Goal: Transaction & Acquisition: Obtain resource

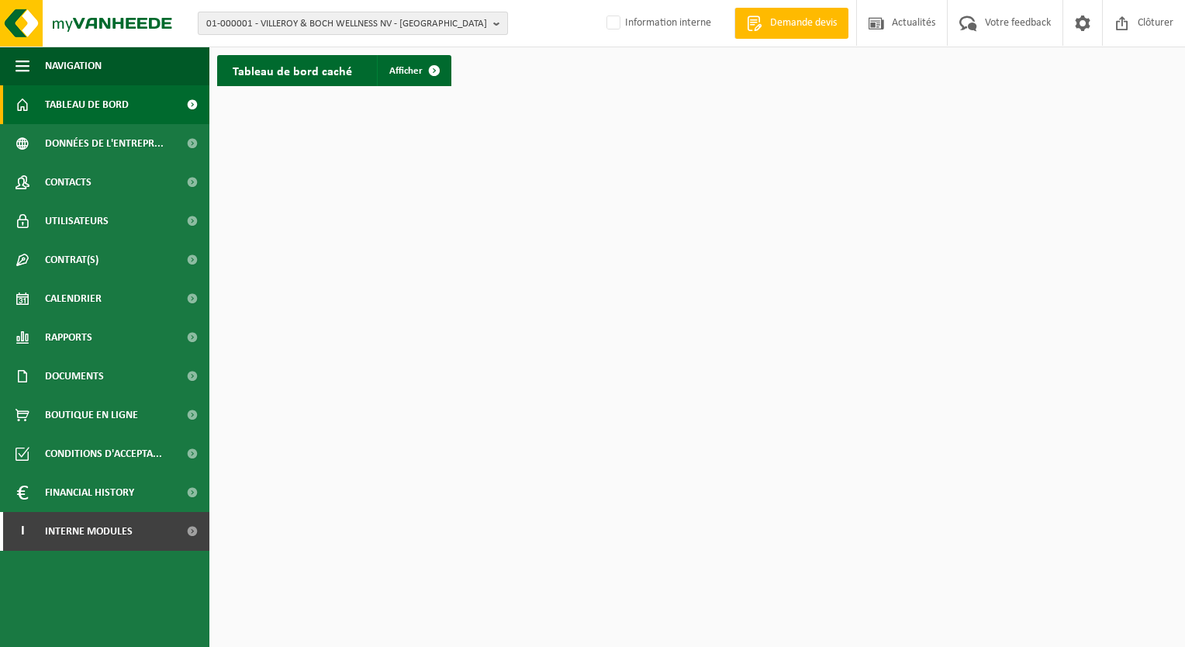
click at [434, 16] on span "01-000001 - VILLEROY & BOCH WELLNESS NV - ROESELARE" at bounding box center [346, 23] width 281 height 23
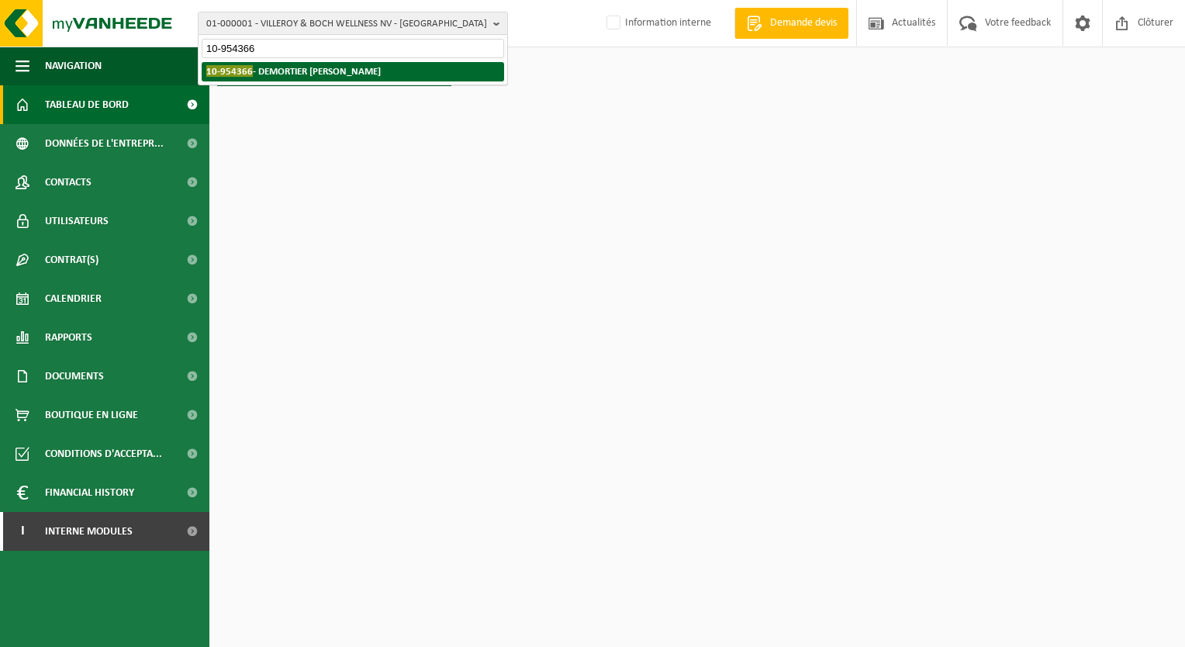
type input "10-954366"
click at [340, 72] on strong "10-954366 - DEMORTIER ALAIN - PERWEZ" at bounding box center [293, 71] width 174 height 12
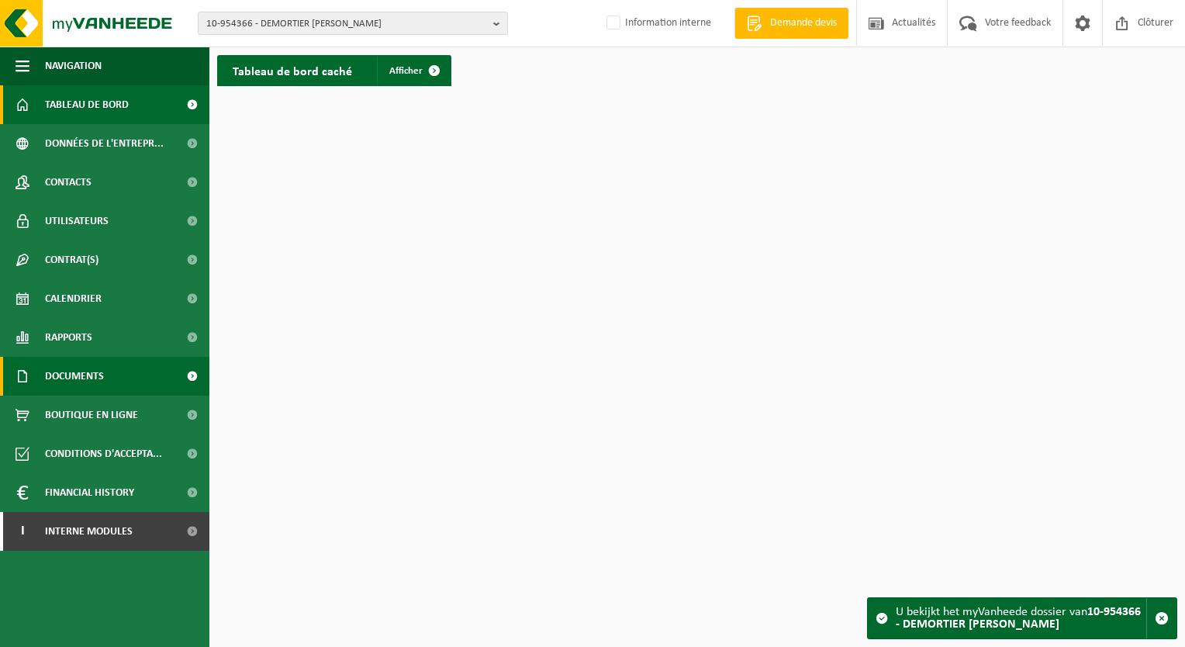
click at [83, 375] on span "Documents" at bounding box center [74, 376] width 59 height 39
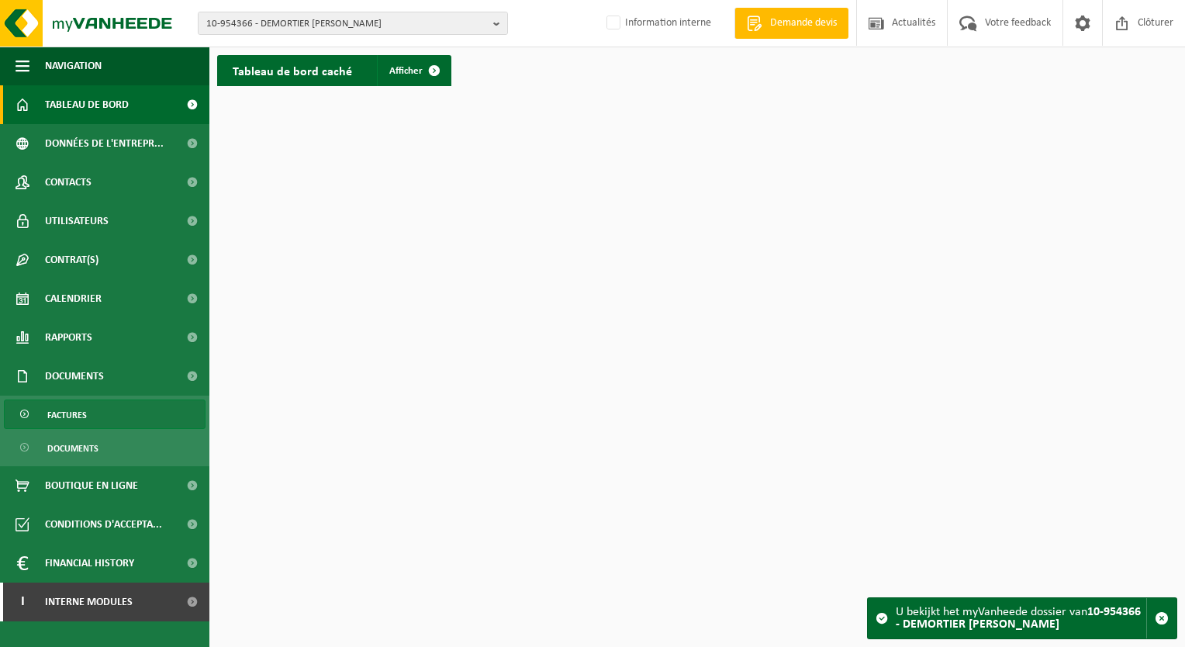
click at [68, 420] on span "Factures" at bounding box center [67, 414] width 40 height 29
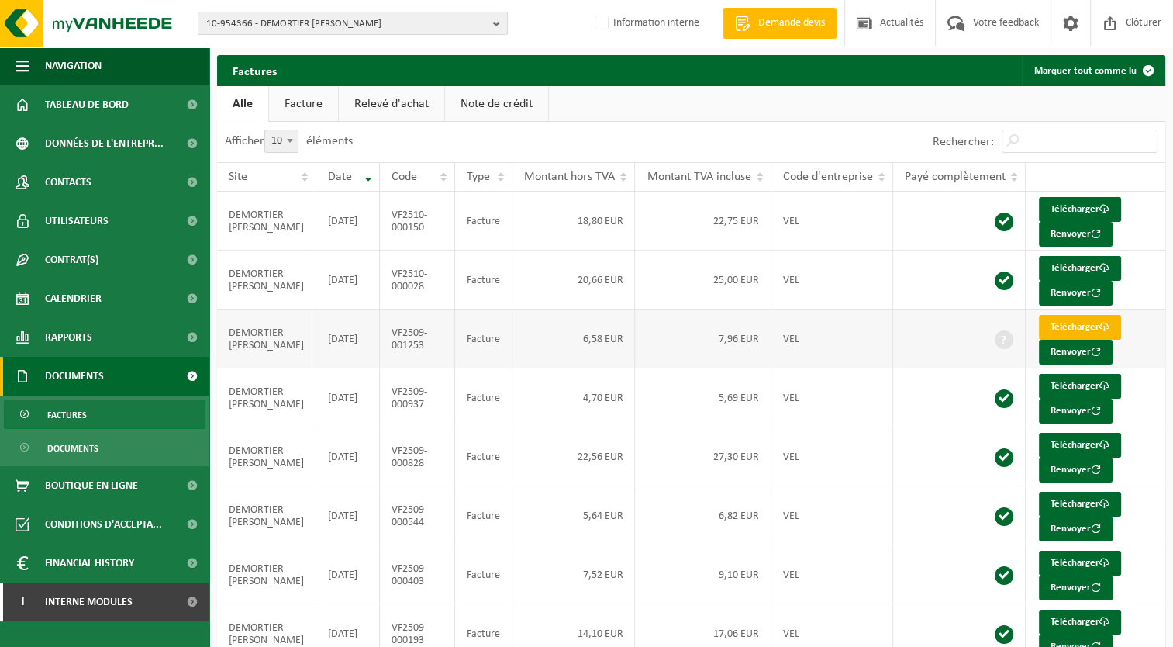
click at [1067, 321] on link "Télécharger" at bounding box center [1080, 327] width 82 height 25
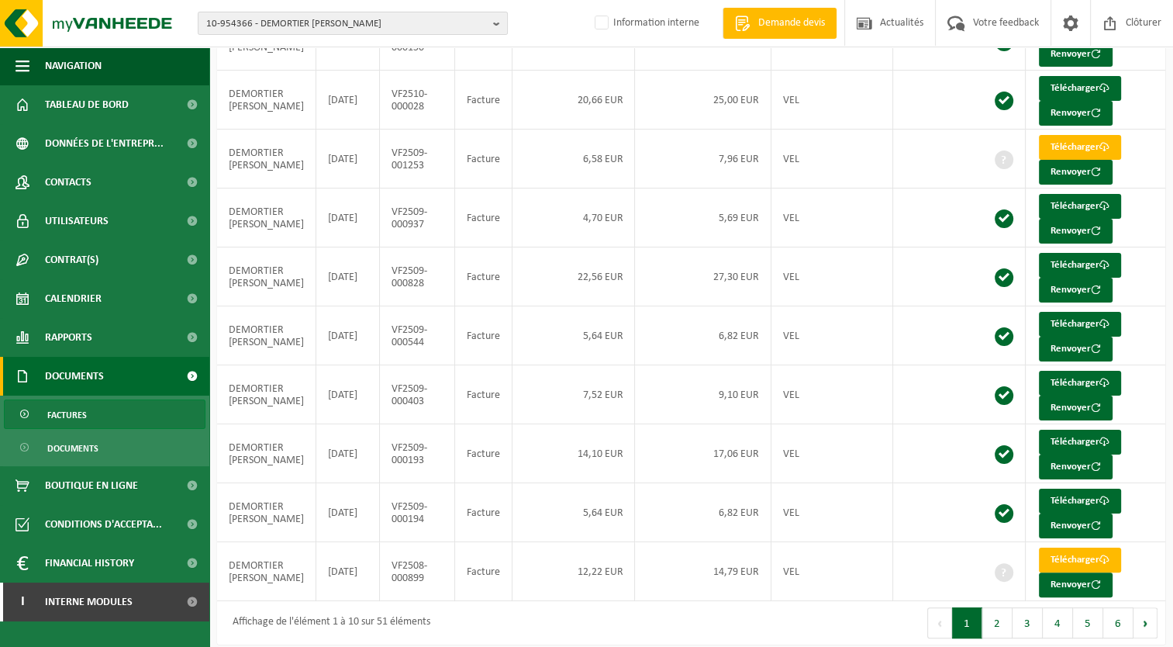
scroll to position [186, 0]
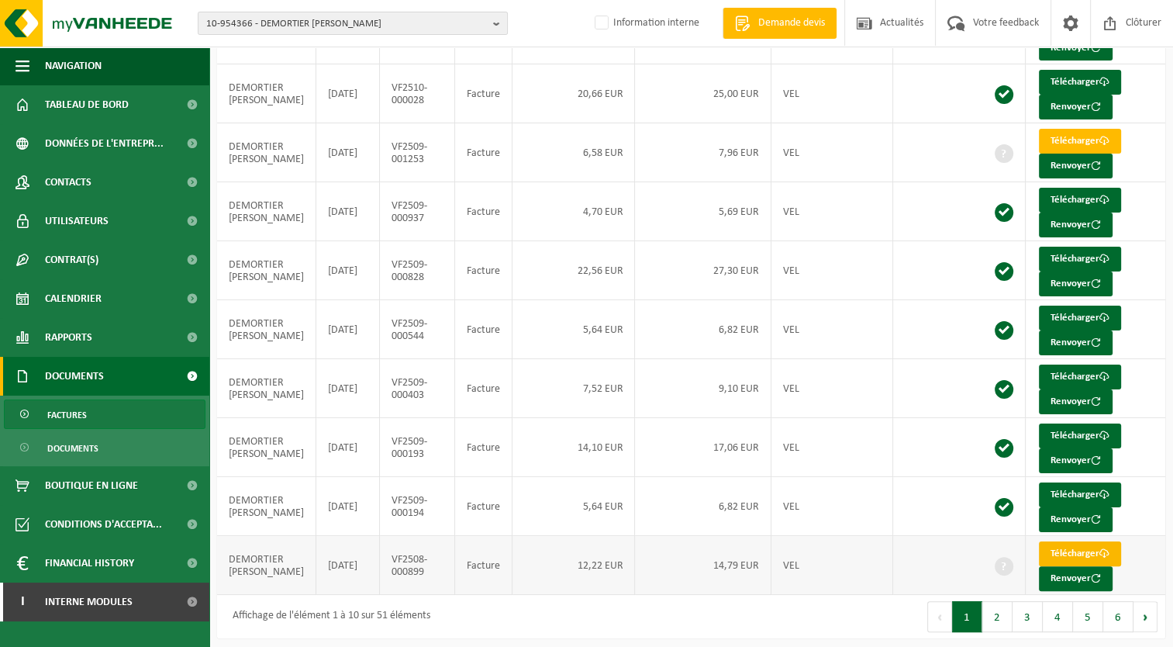
click at [1060, 541] on link "Télécharger" at bounding box center [1080, 553] width 82 height 25
click at [998, 614] on button "2" at bounding box center [997, 616] width 30 height 31
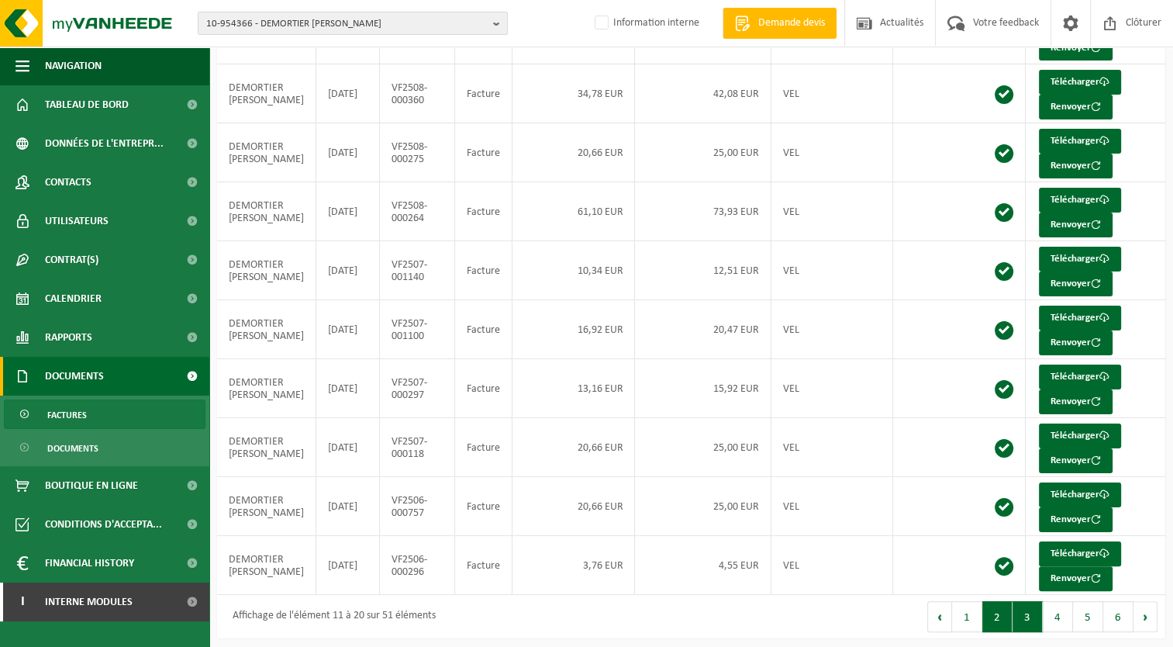
click at [1039, 613] on button "3" at bounding box center [1027, 616] width 30 height 31
click at [1072, 139] on link "Télécharger" at bounding box center [1080, 141] width 82 height 25
click at [1062, 601] on button "4" at bounding box center [1058, 616] width 30 height 31
click at [1086, 491] on link "Télécharger" at bounding box center [1080, 494] width 82 height 25
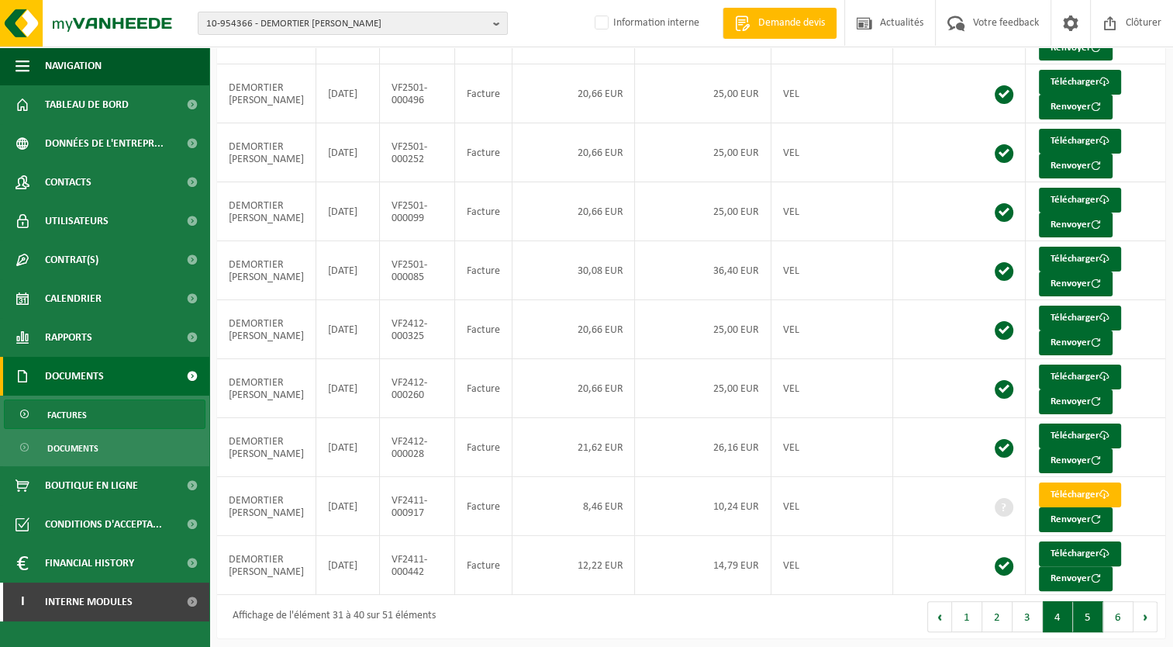
click at [1085, 616] on button "5" at bounding box center [1088, 616] width 30 height 31
click at [1120, 613] on button "6" at bounding box center [1118, 616] width 30 height 31
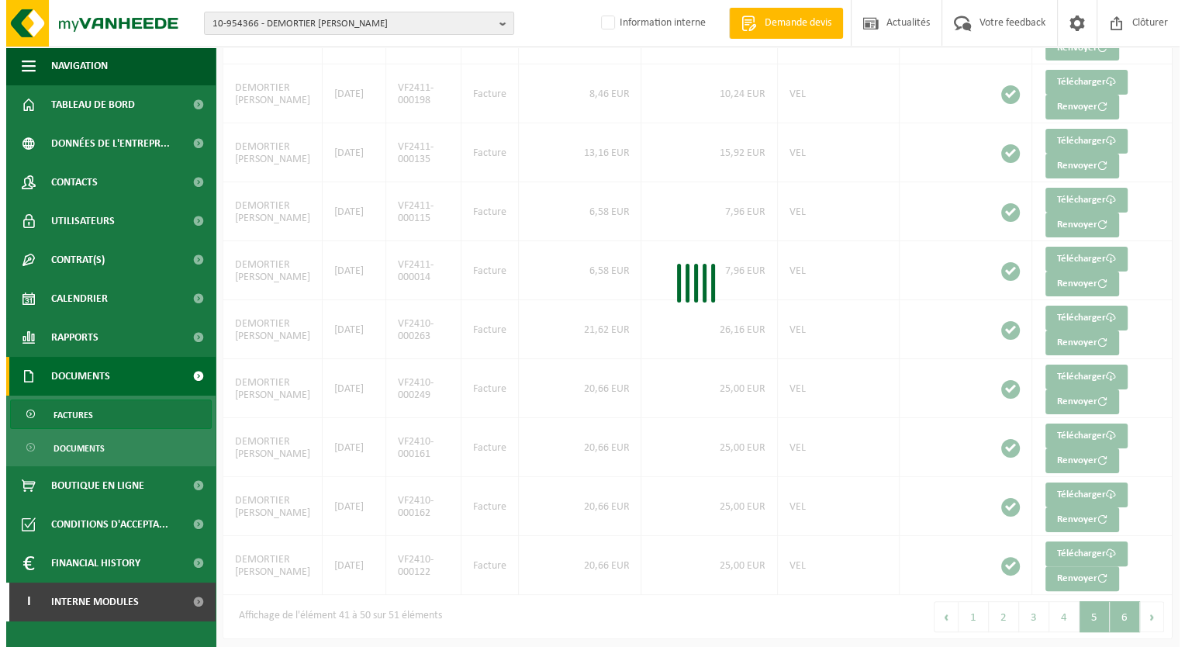
scroll to position [0, 0]
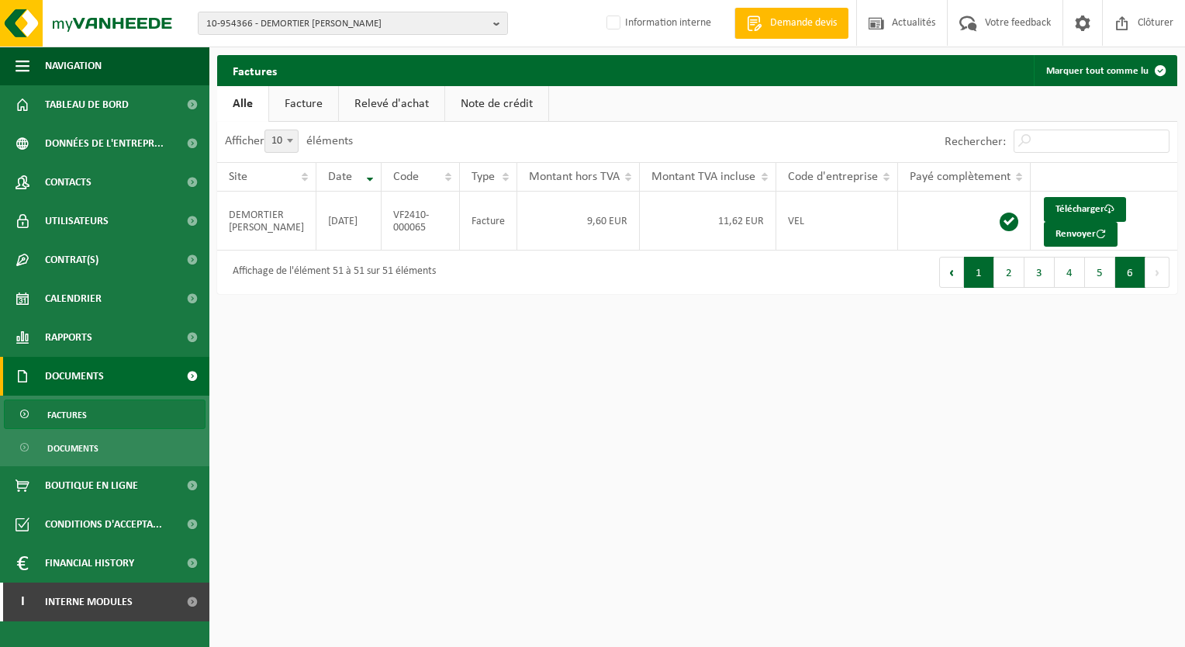
click at [985, 265] on button "1" at bounding box center [979, 272] width 30 height 31
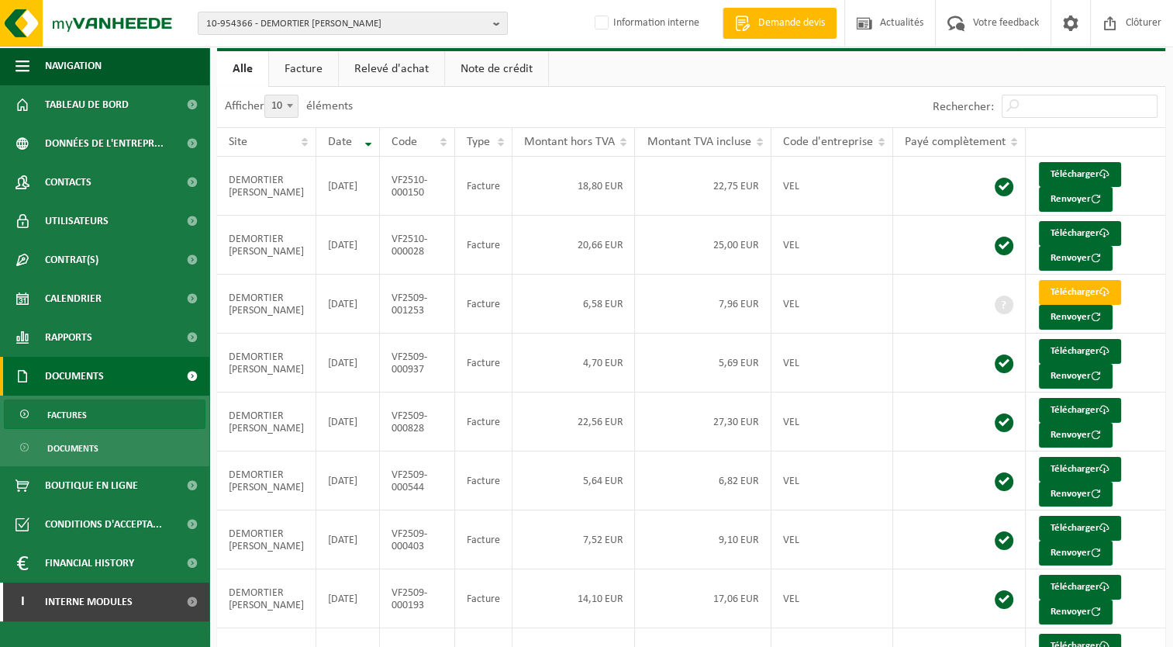
scroll to position [186, 0]
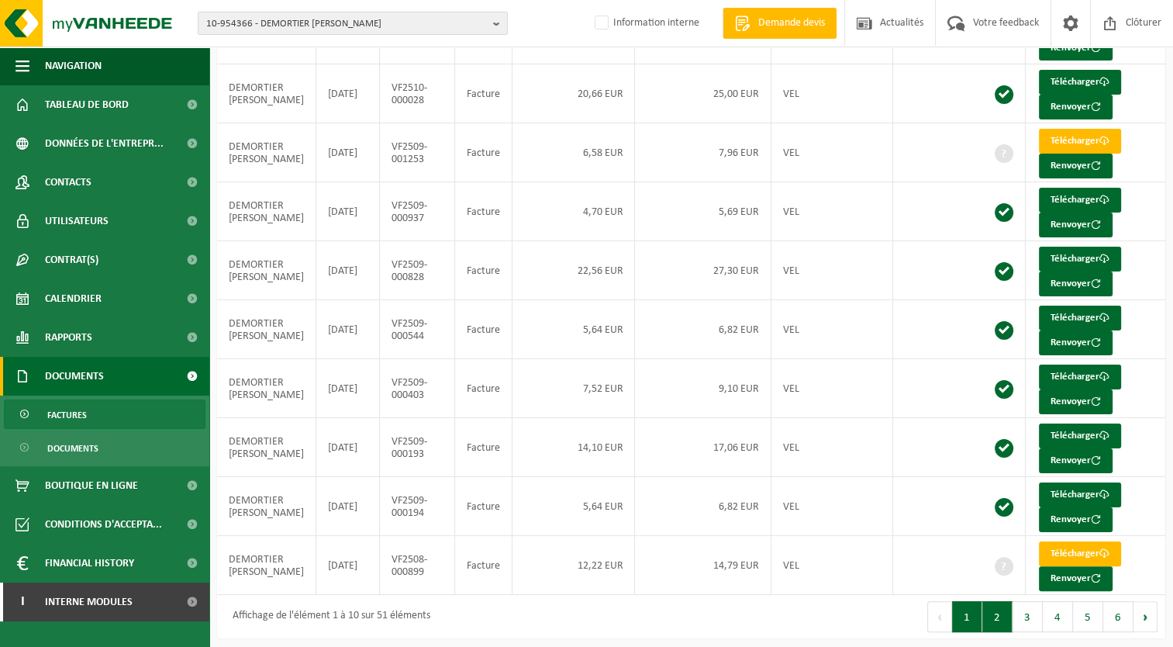
click at [993, 616] on button "2" at bounding box center [997, 616] width 30 height 31
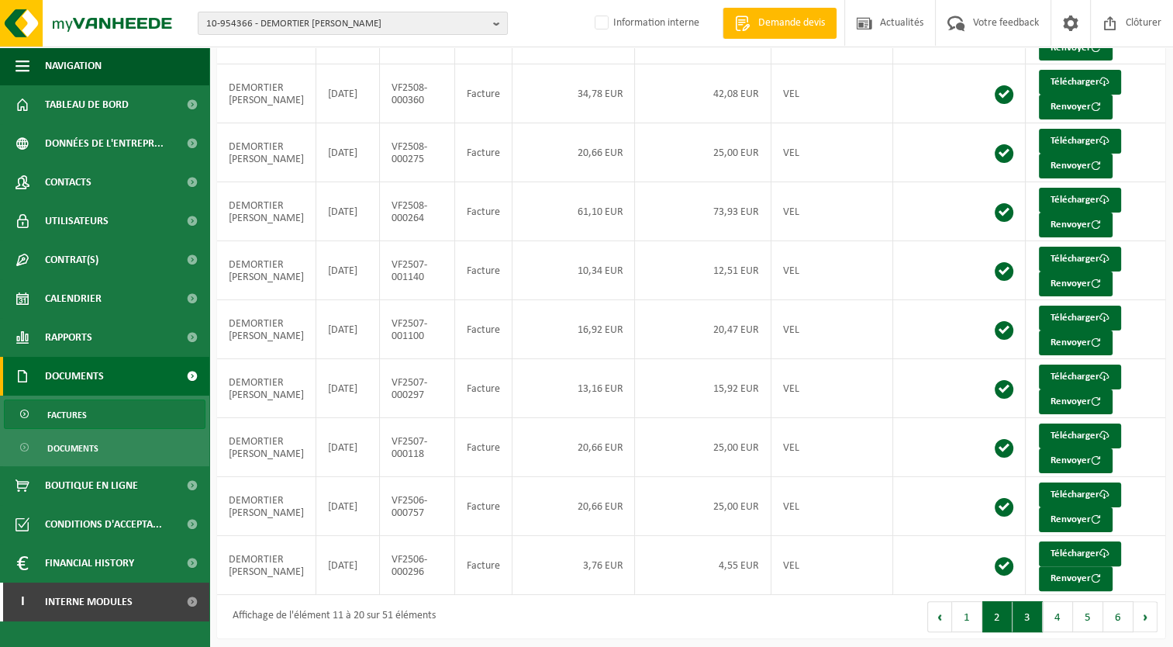
click at [1026, 613] on button "3" at bounding box center [1027, 616] width 30 height 31
click at [1061, 139] on link "Télécharger" at bounding box center [1080, 141] width 82 height 25
click at [1057, 609] on button "4" at bounding box center [1058, 616] width 30 height 31
click at [1079, 491] on link "Télécharger" at bounding box center [1080, 494] width 82 height 25
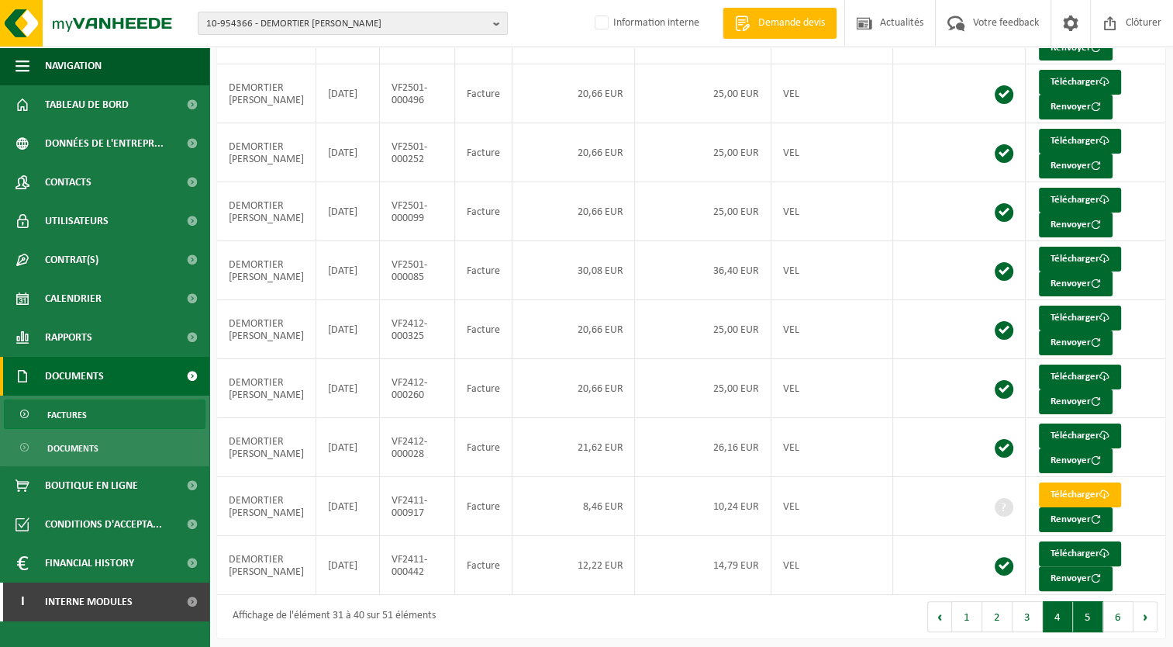
click at [1085, 609] on button "5" at bounding box center [1088, 616] width 30 height 31
click at [1123, 609] on button "6" at bounding box center [1118, 616] width 30 height 31
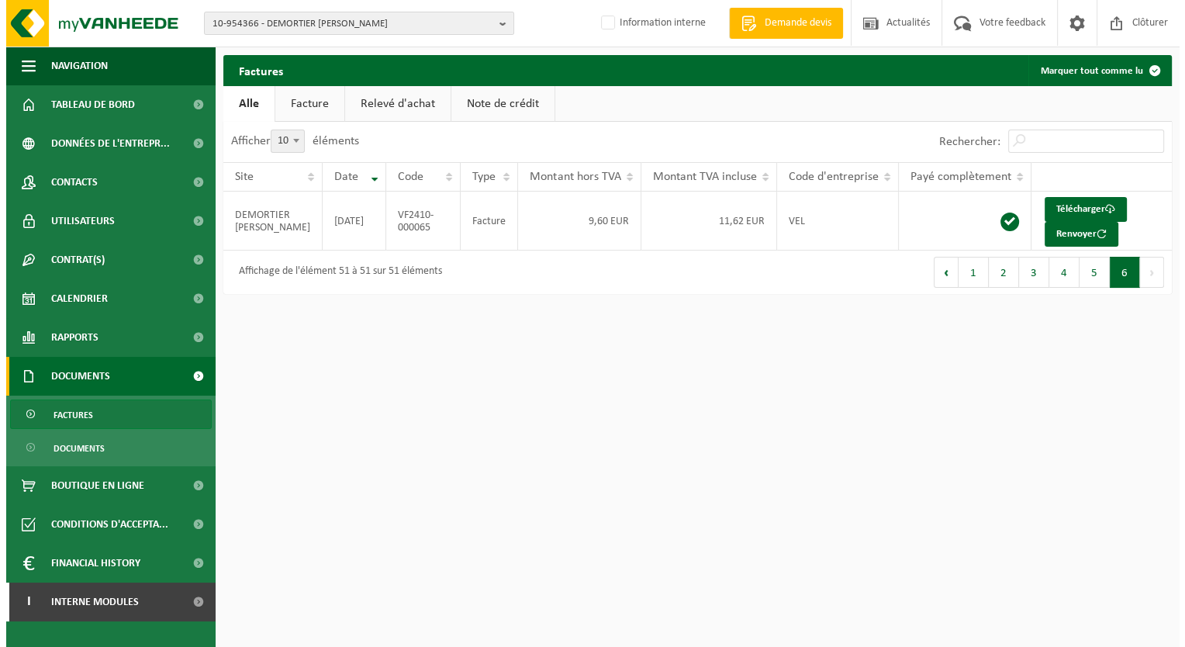
scroll to position [0, 0]
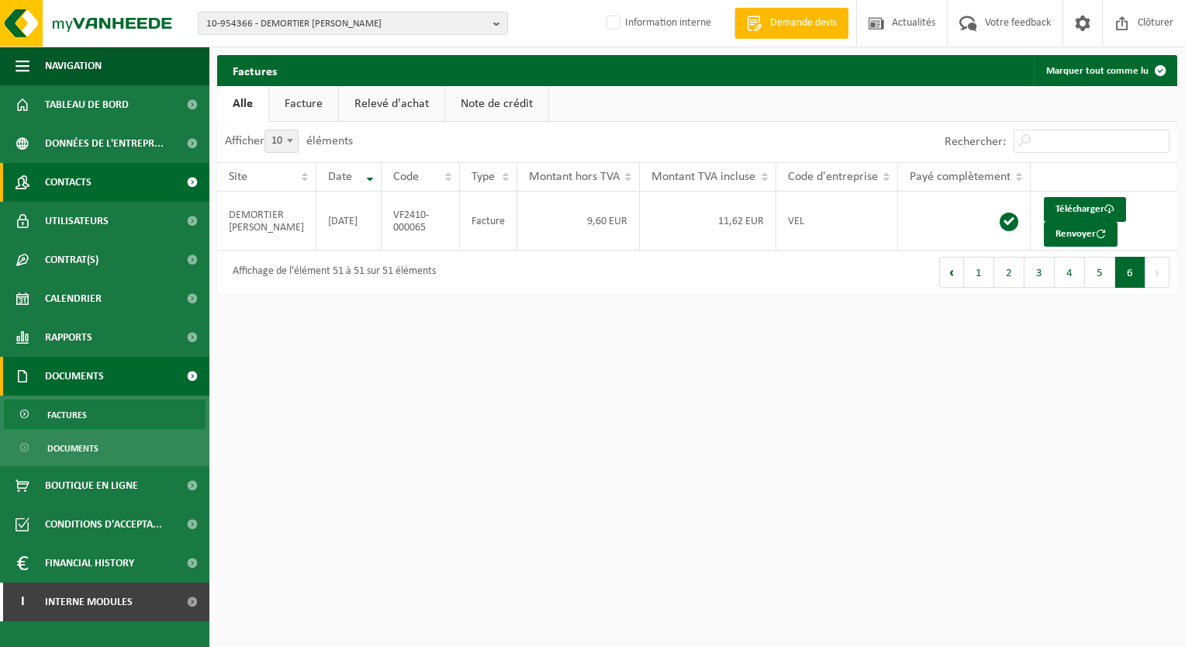
click at [87, 178] on span "Contacts" at bounding box center [68, 182] width 47 height 39
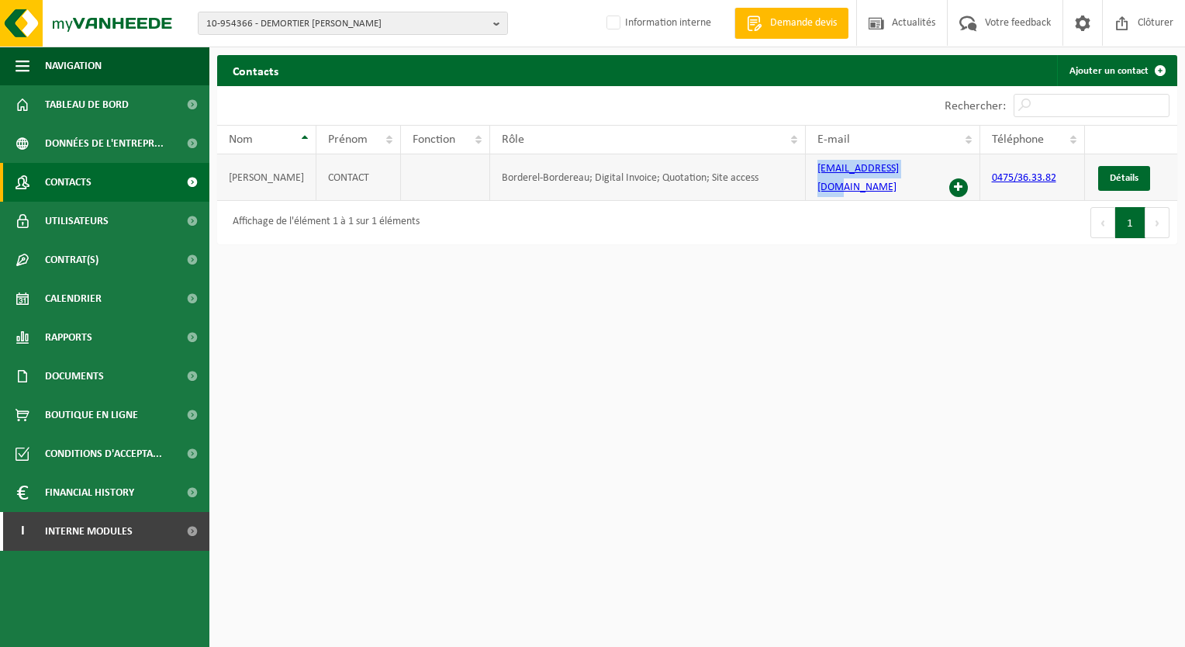
drag, startPoint x: 930, startPoint y: 178, endPoint x: 807, endPoint y: 177, distance: 123.3
click at [807, 177] on td "bikeman12@gmail.com" at bounding box center [892, 177] width 174 height 47
copy link "bikeman12@gmail.com"
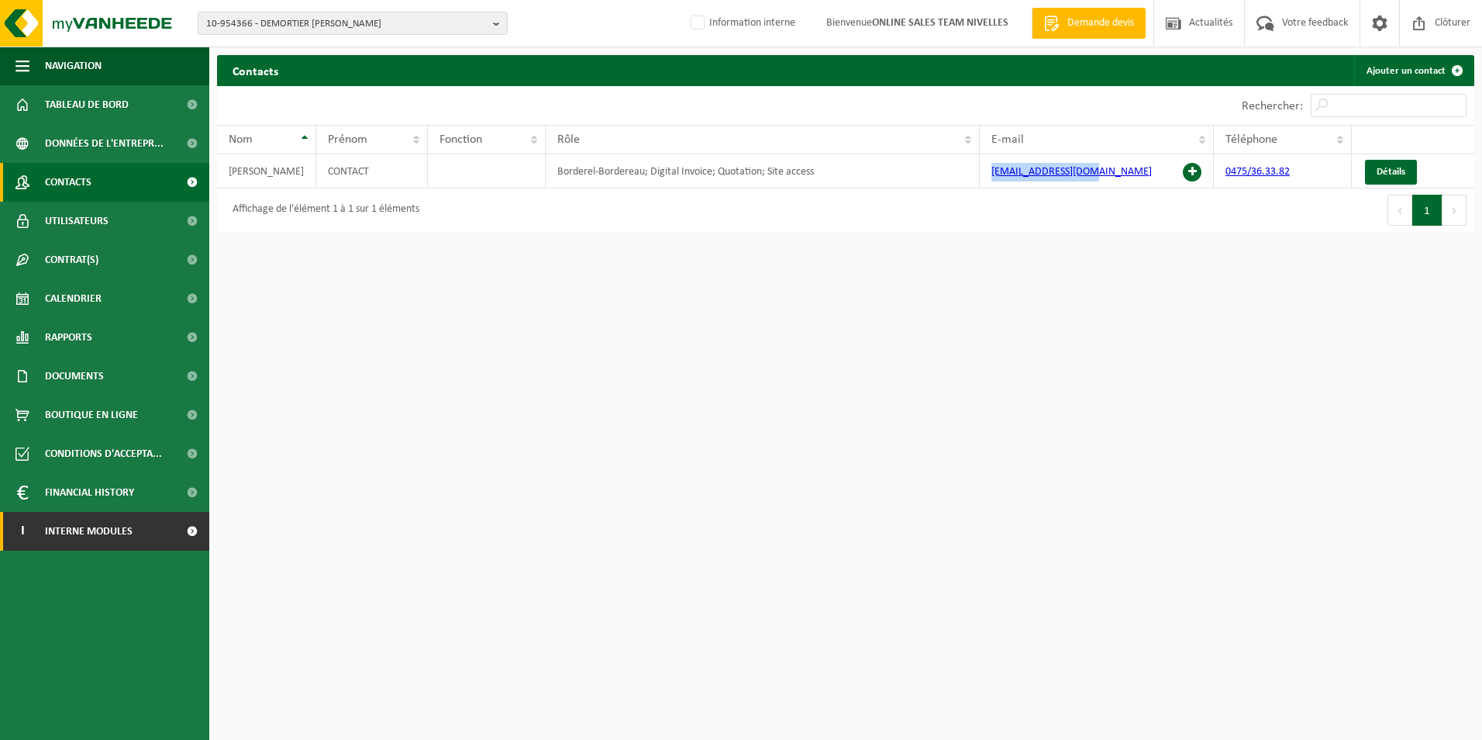
click at [102, 529] on span "Interne modules" at bounding box center [89, 531] width 88 height 39
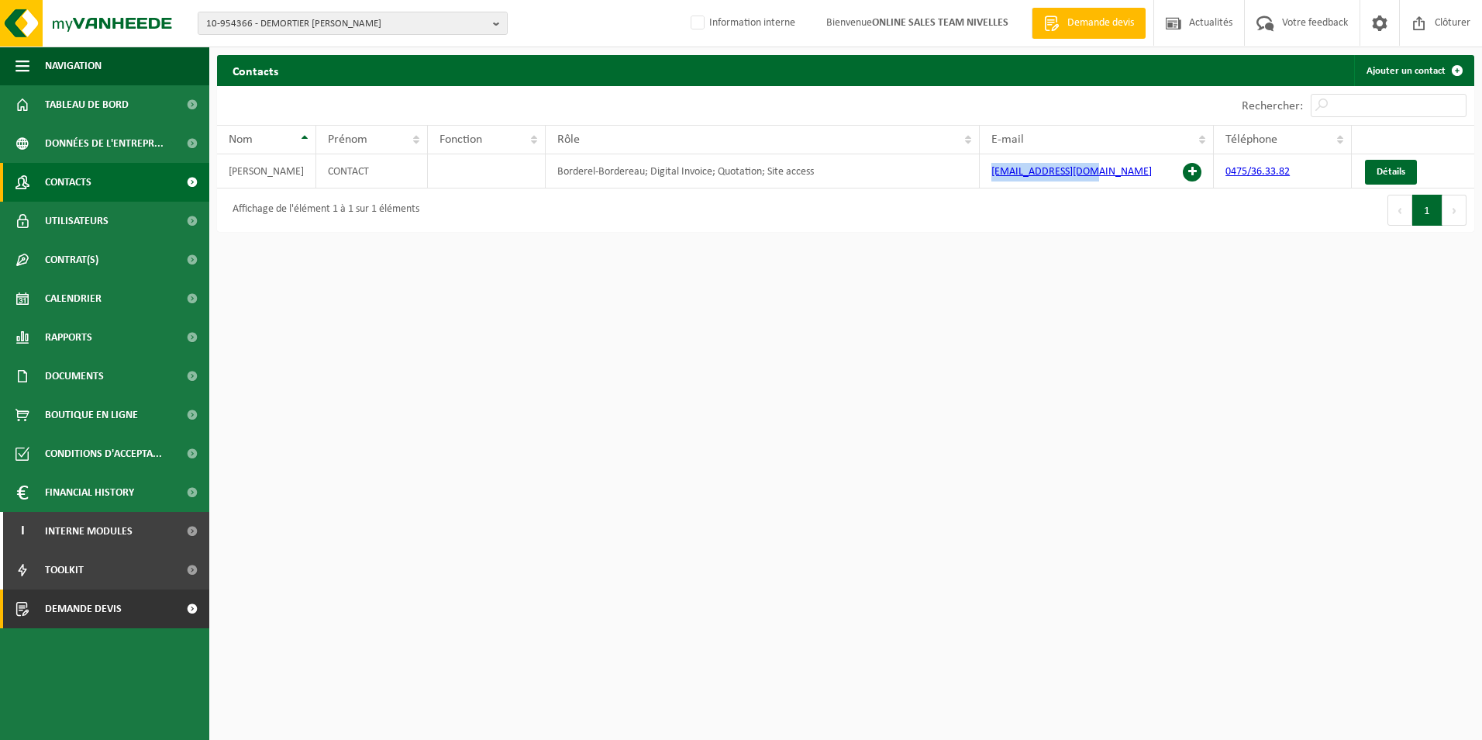
click at [102, 605] on span "Demande devis" at bounding box center [83, 608] width 77 height 39
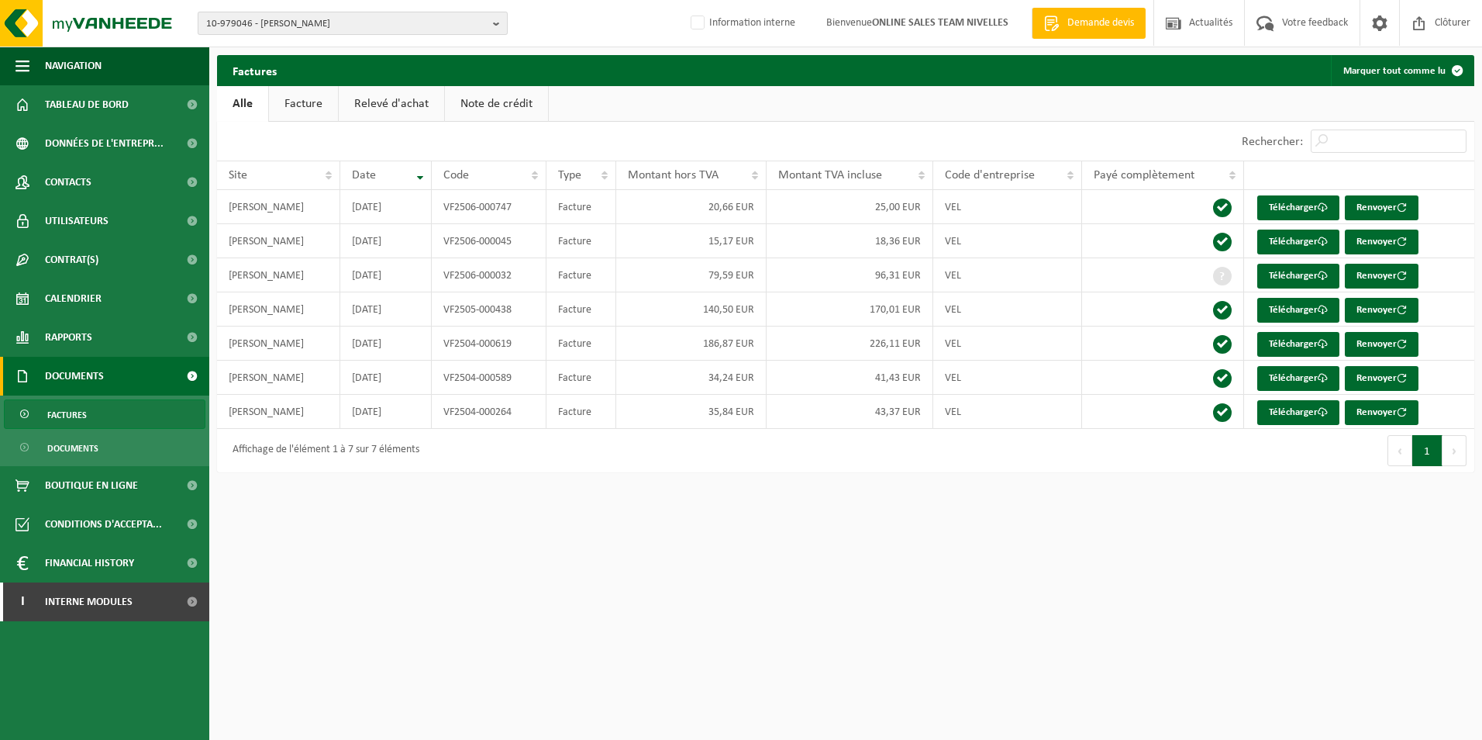
click at [359, 22] on span "10-979046 - BODAN, NICOLAE - ECAUSSINNES" at bounding box center [346, 23] width 281 height 23
type input "10-951620"
click at [304, 75] on strong "10-951620 - RIERA OSCAR SRL - BUZET" at bounding box center [284, 71] width 157 height 12
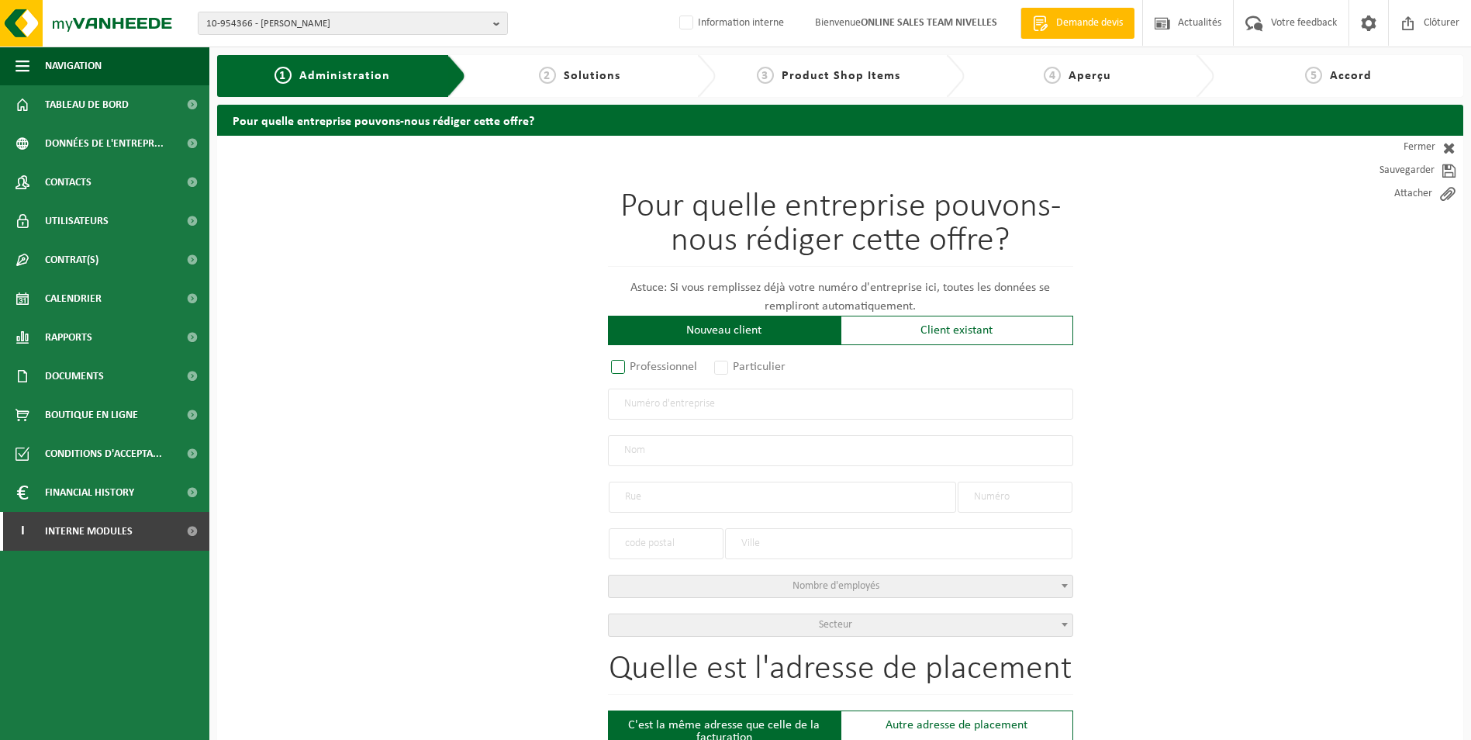
click at [619, 369] on label "Professionnel" at bounding box center [655, 367] width 94 height 22
click at [633, 369] on input "Professionnel" at bounding box center [638, 368] width 10 height 10
radio input "true"
drag, startPoint x: 673, startPoint y: 409, endPoint x: 732, endPoint y: 409, distance: 58.9
click at [673, 409] on input "text" at bounding box center [840, 403] width 465 height 31
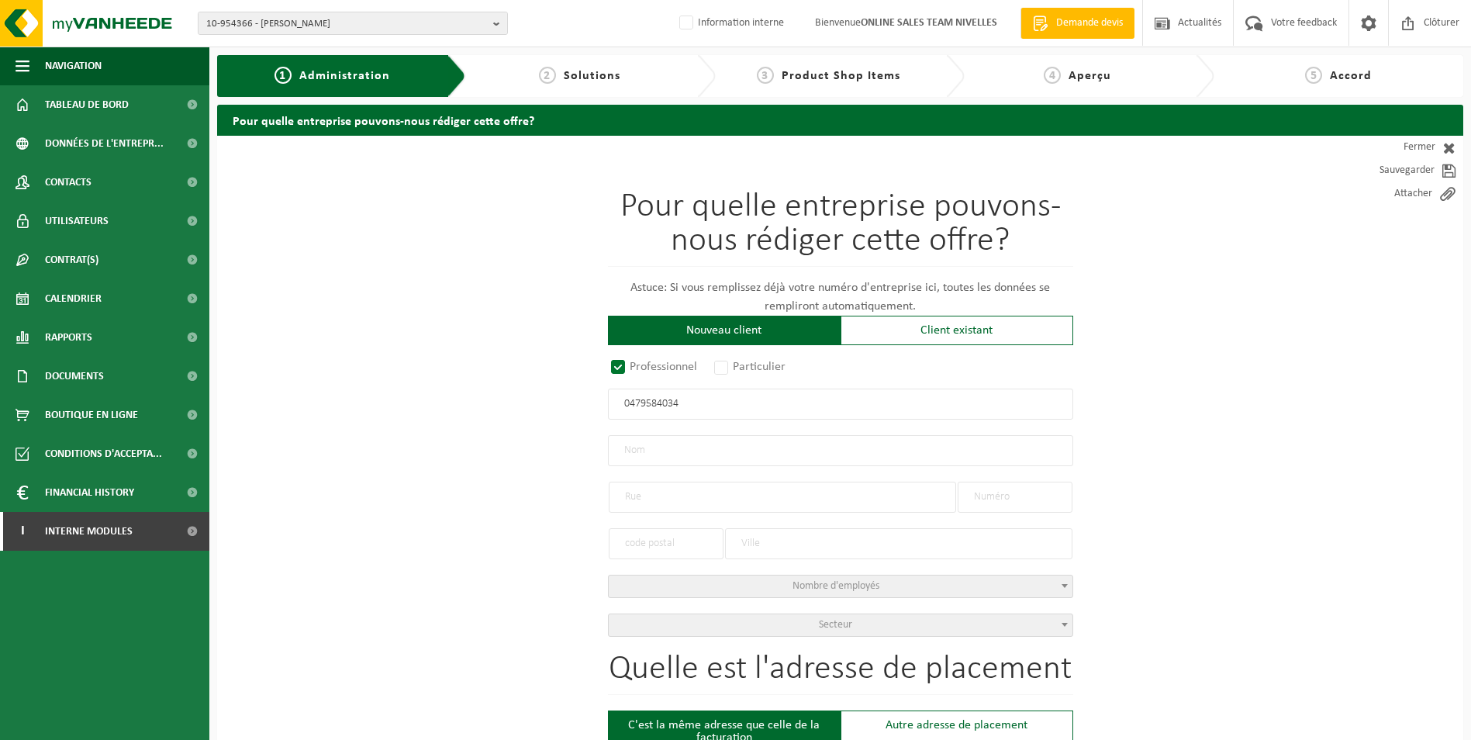
type input "0479584034"
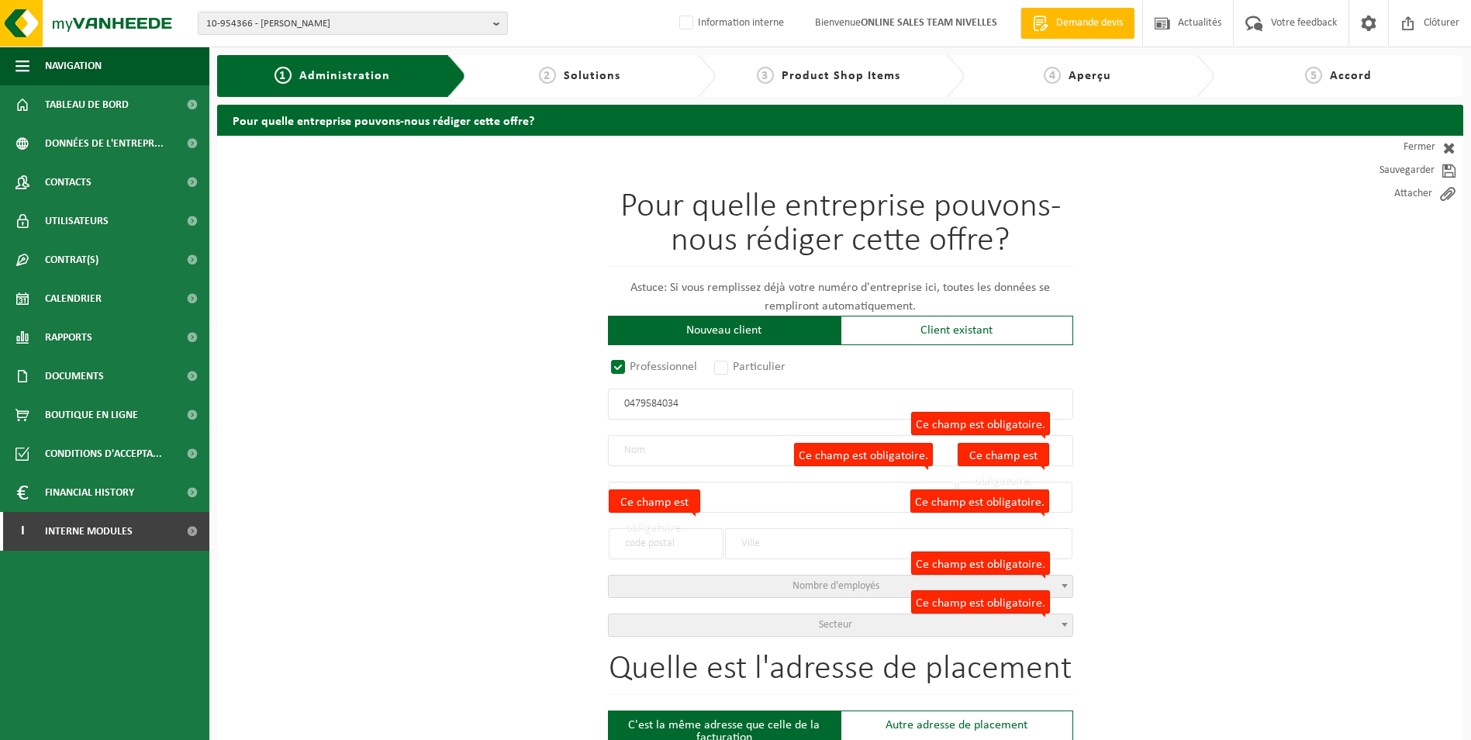
radio input "true"
type input "0479584034"
type input "L'ARDOISIERE SRL"
type input "CHEMIN FOURNEAU"
type input "36"
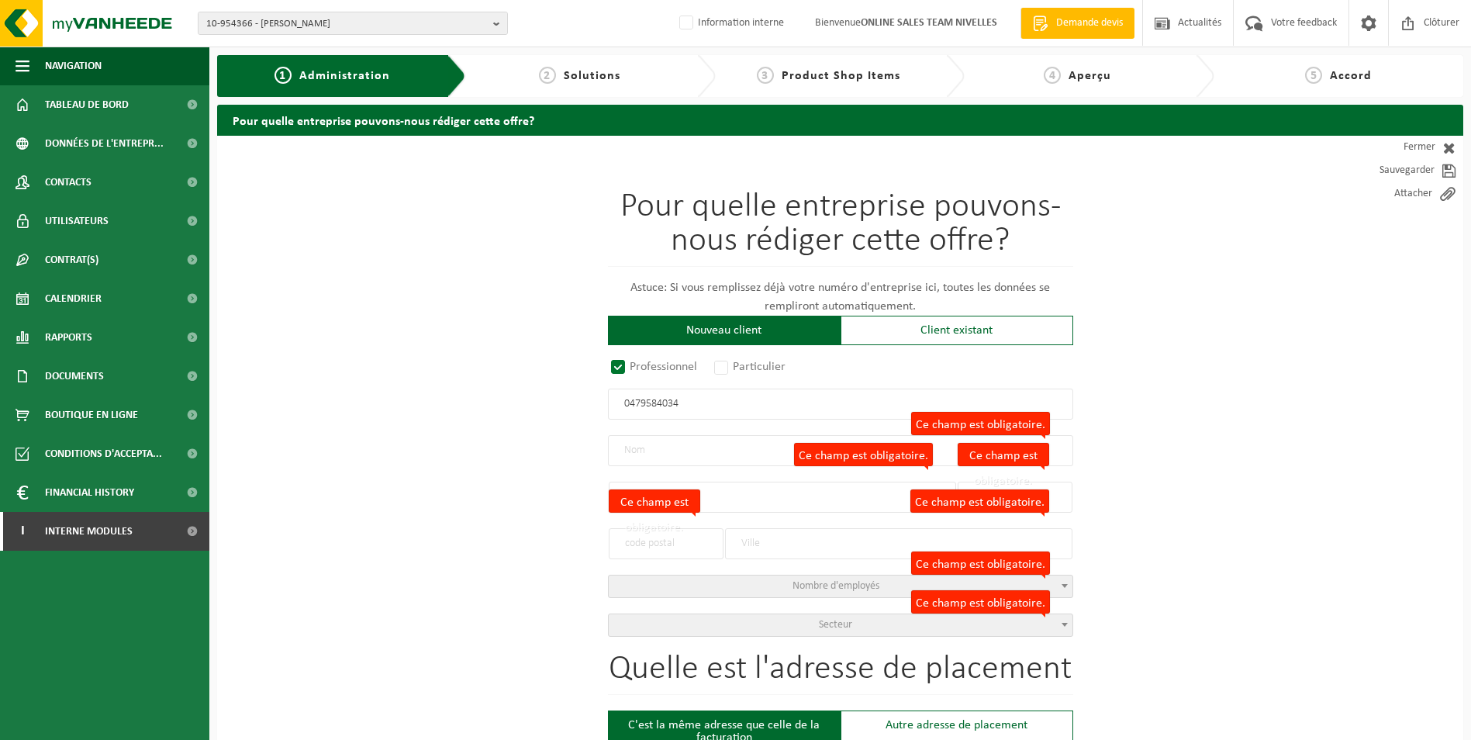
type input "1400"
type input "NIVELLES"
select select "D"
select select "NACE_4341"
type input "L'ARDOISIERE SRL"
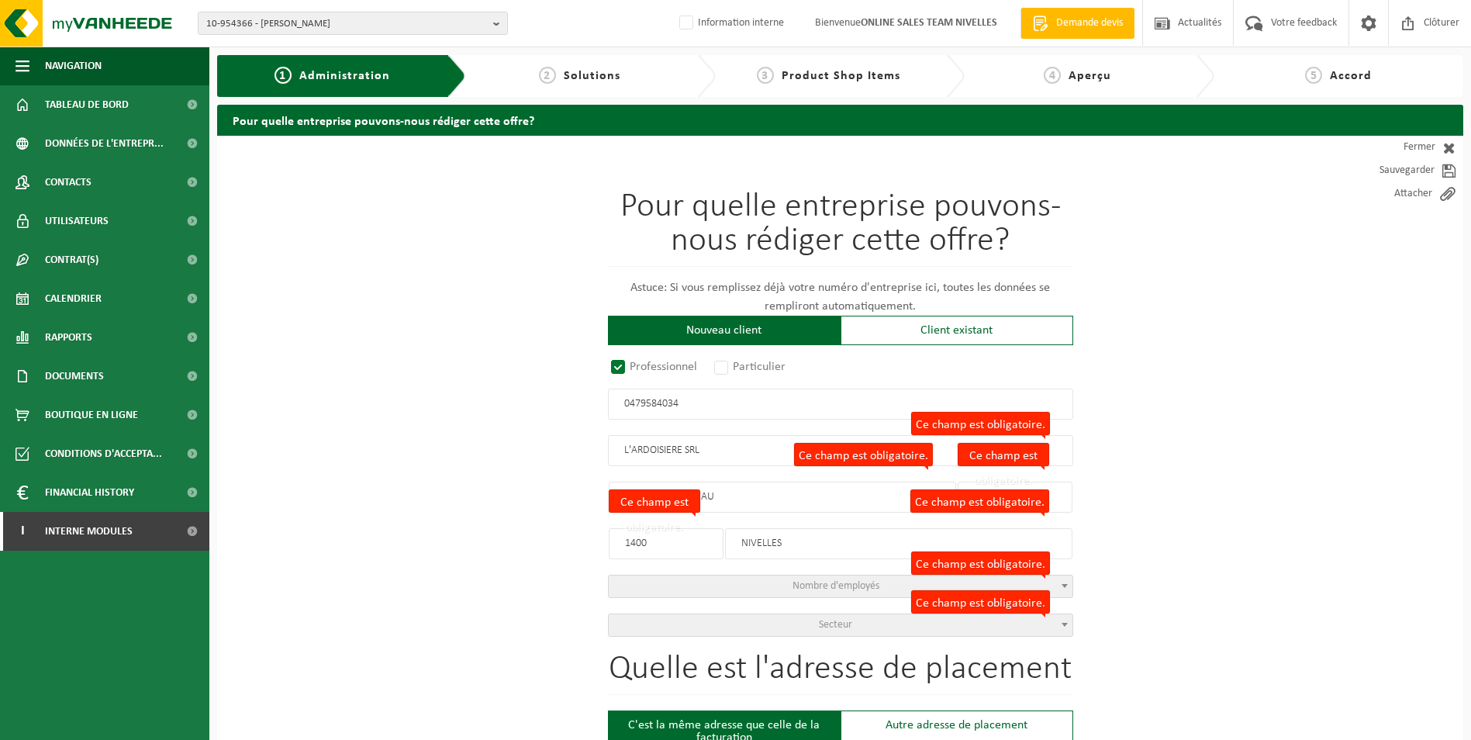
type input "CHEMIN FOURNEAU"
type input "36"
type input "1400"
type input "NIVELLES"
type input "2126830908"
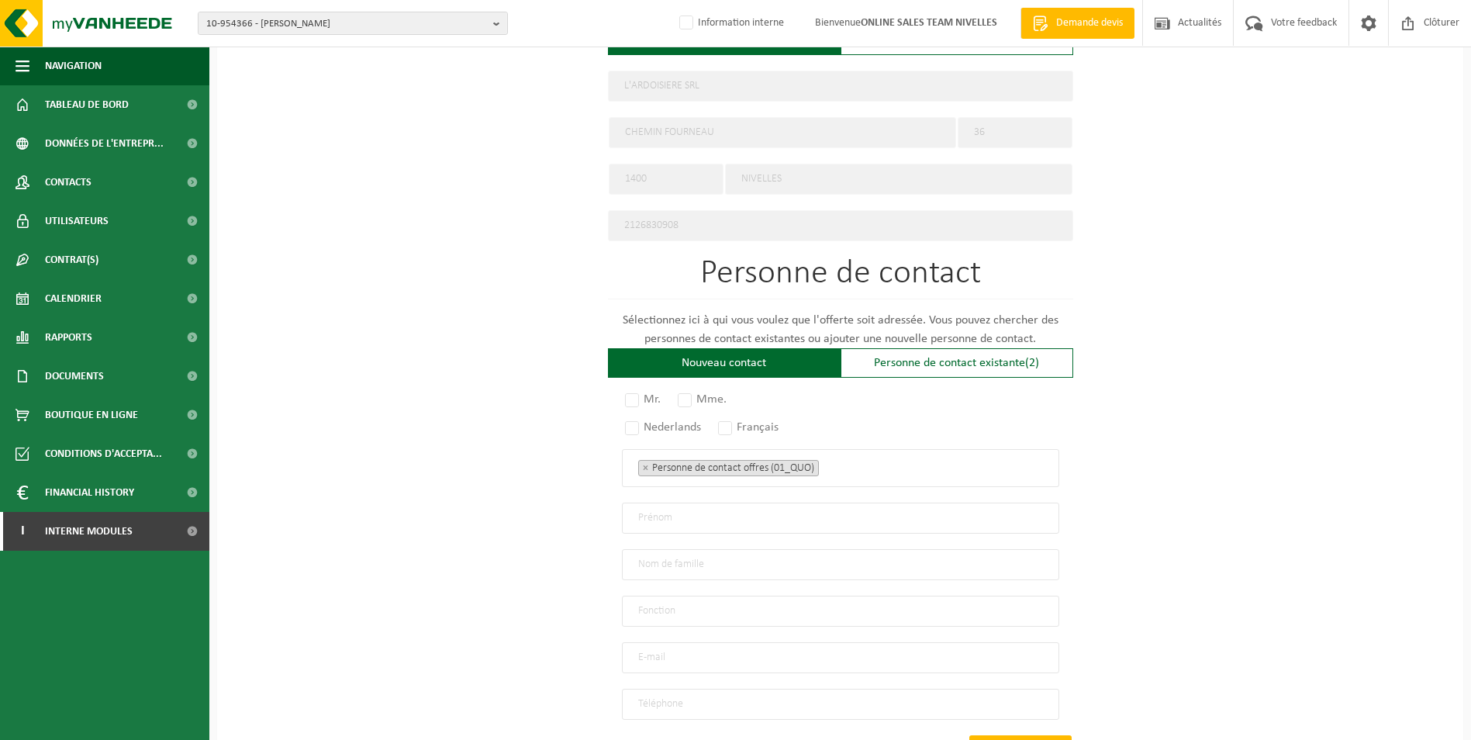
scroll to position [698, 0]
click at [631, 390] on label "Mr." at bounding box center [643, 399] width 43 height 22
radio input "true"
drag, startPoint x: 732, startPoint y: 421, endPoint x: 799, endPoint y: 443, distance: 71.1
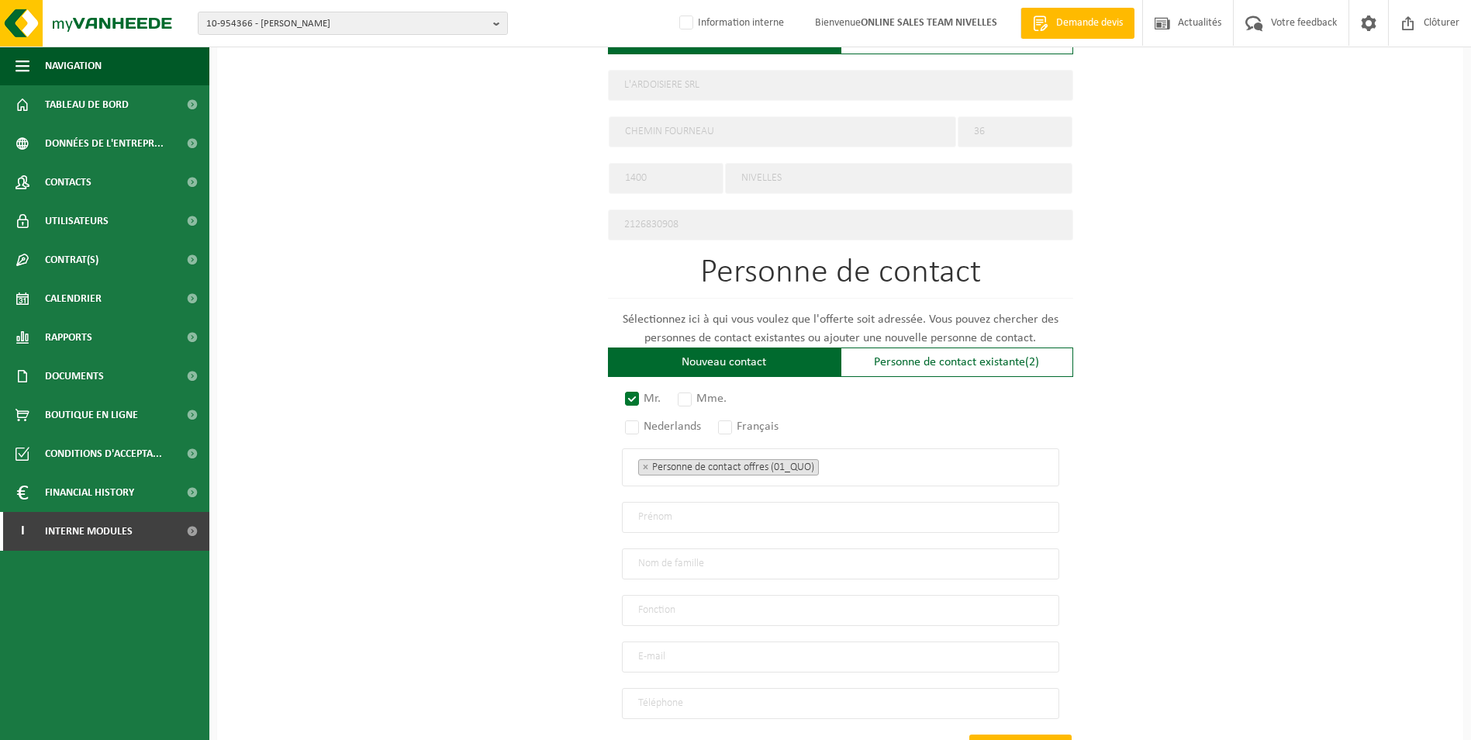
click at [733, 421] on label "Français" at bounding box center [749, 427] width 68 height 22
radio input "true"
click at [880, 469] on ul "× Personne de contact offres (01_QUO)" at bounding box center [840, 467] width 405 height 20
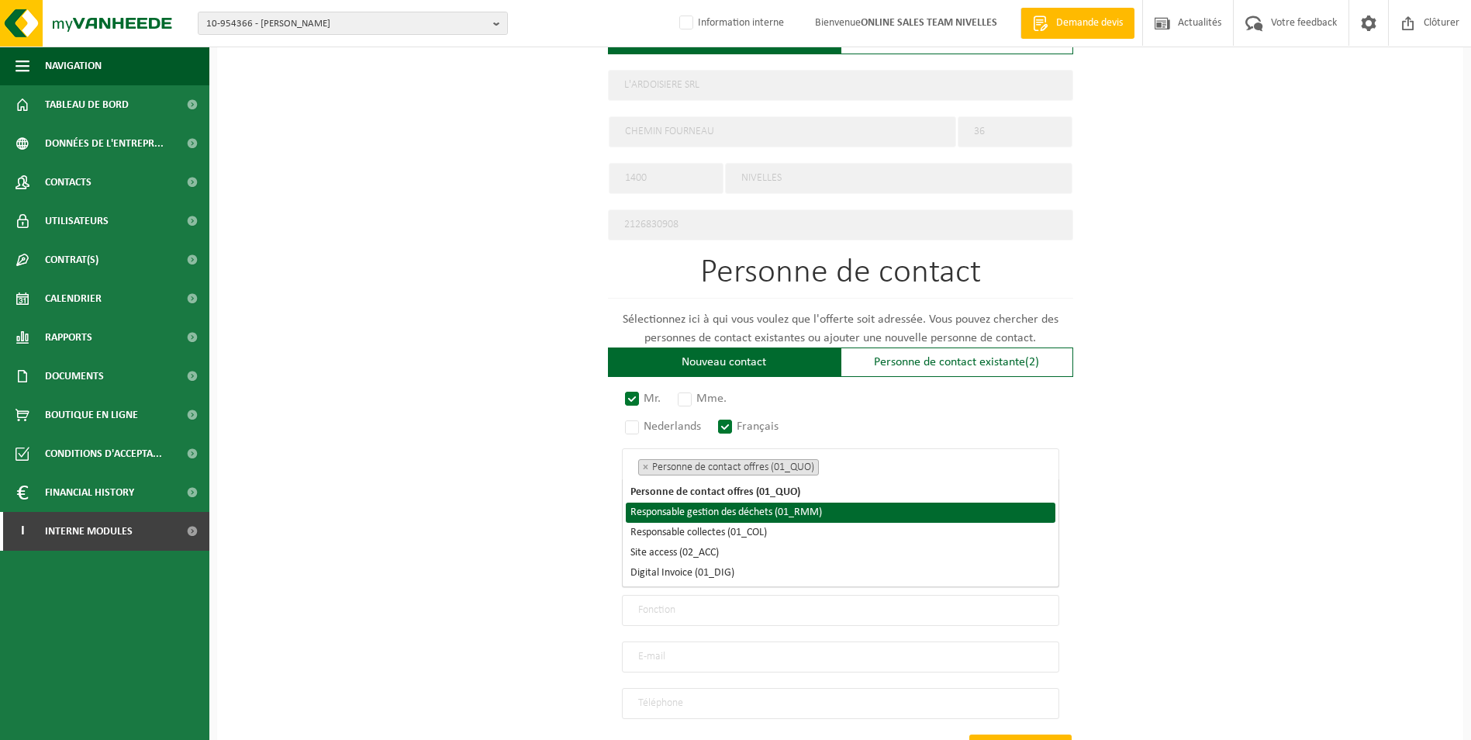
click at [798, 511] on li "Responsable gestion des déchets (01_RMM)" at bounding box center [840, 512] width 429 height 20
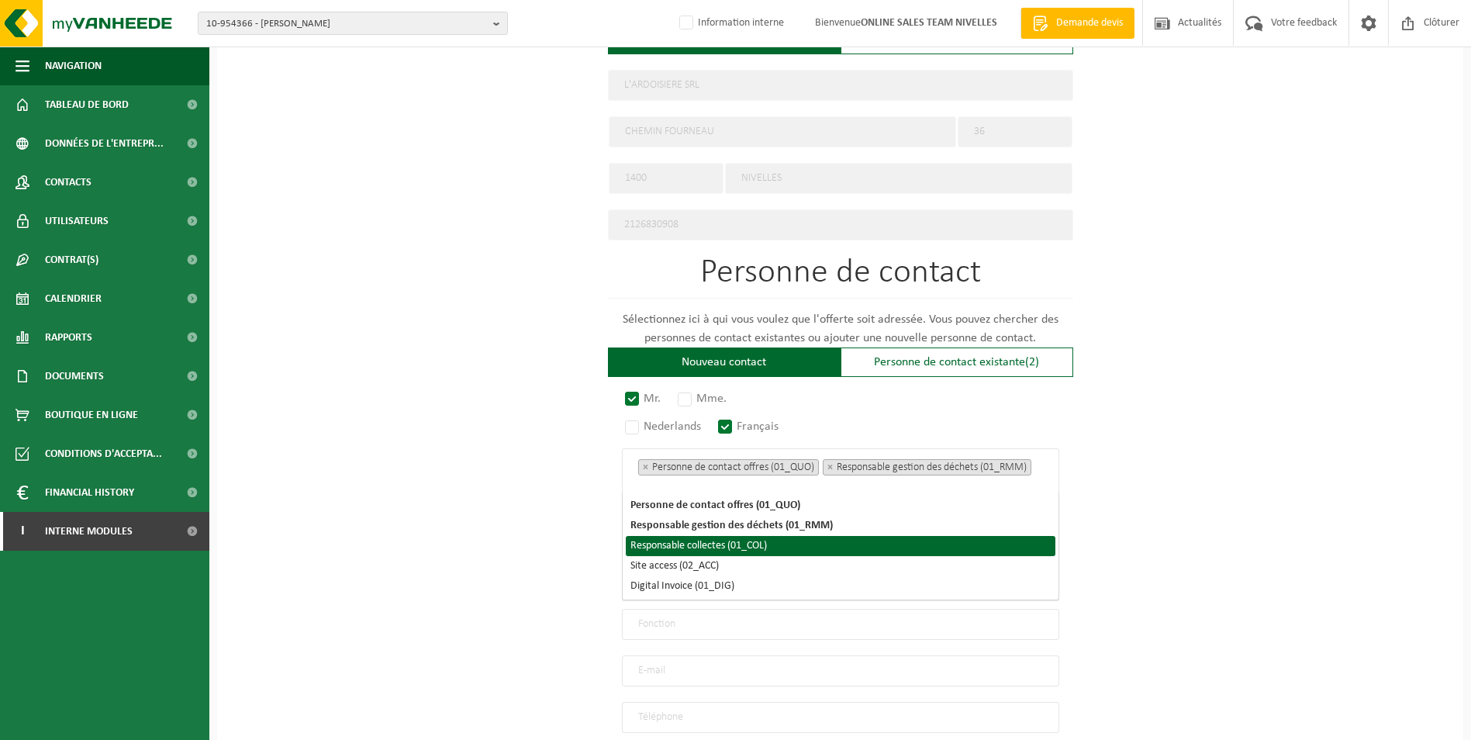
click at [732, 536] on li "Responsable collectes (01_COL)" at bounding box center [840, 546] width 429 height 20
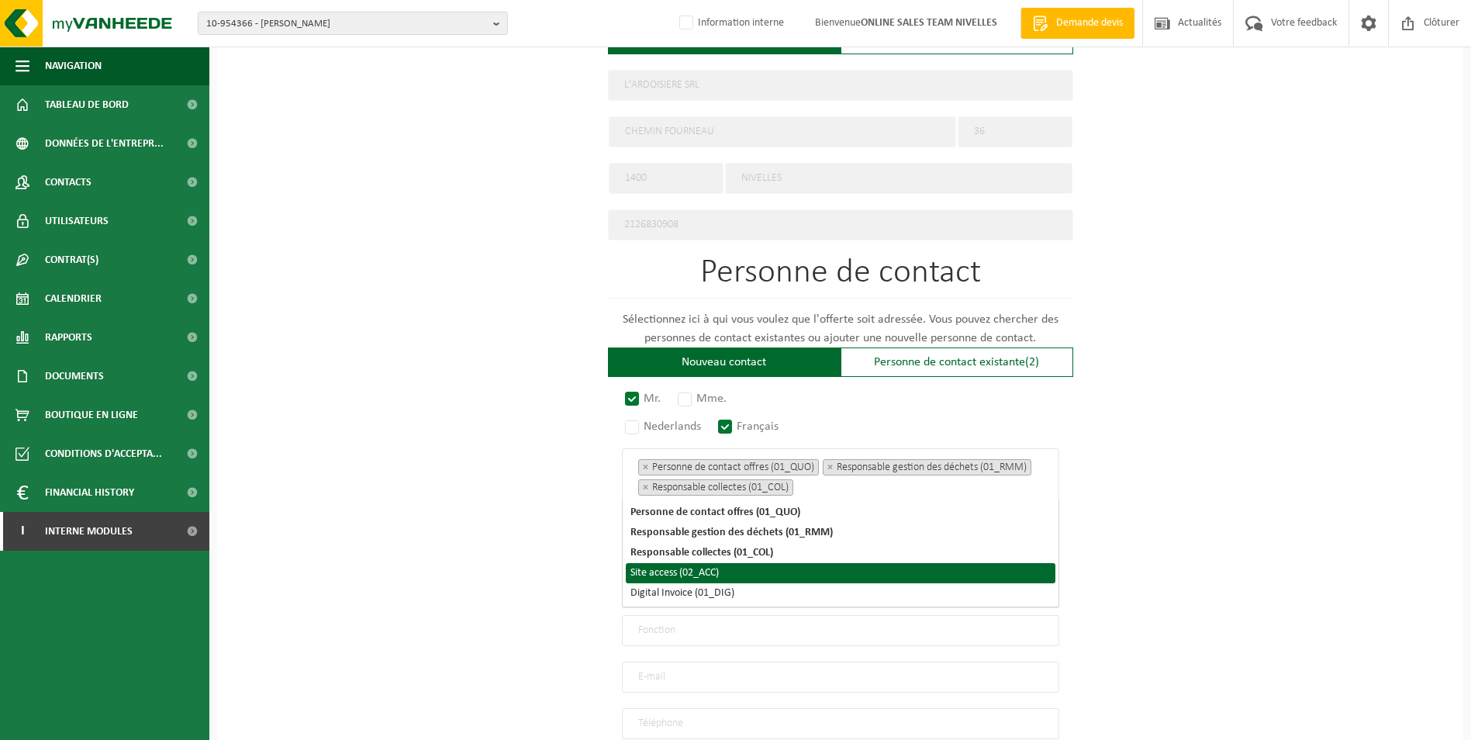
click at [716, 570] on li "Site access (02_ACC)" at bounding box center [840, 573] width 429 height 20
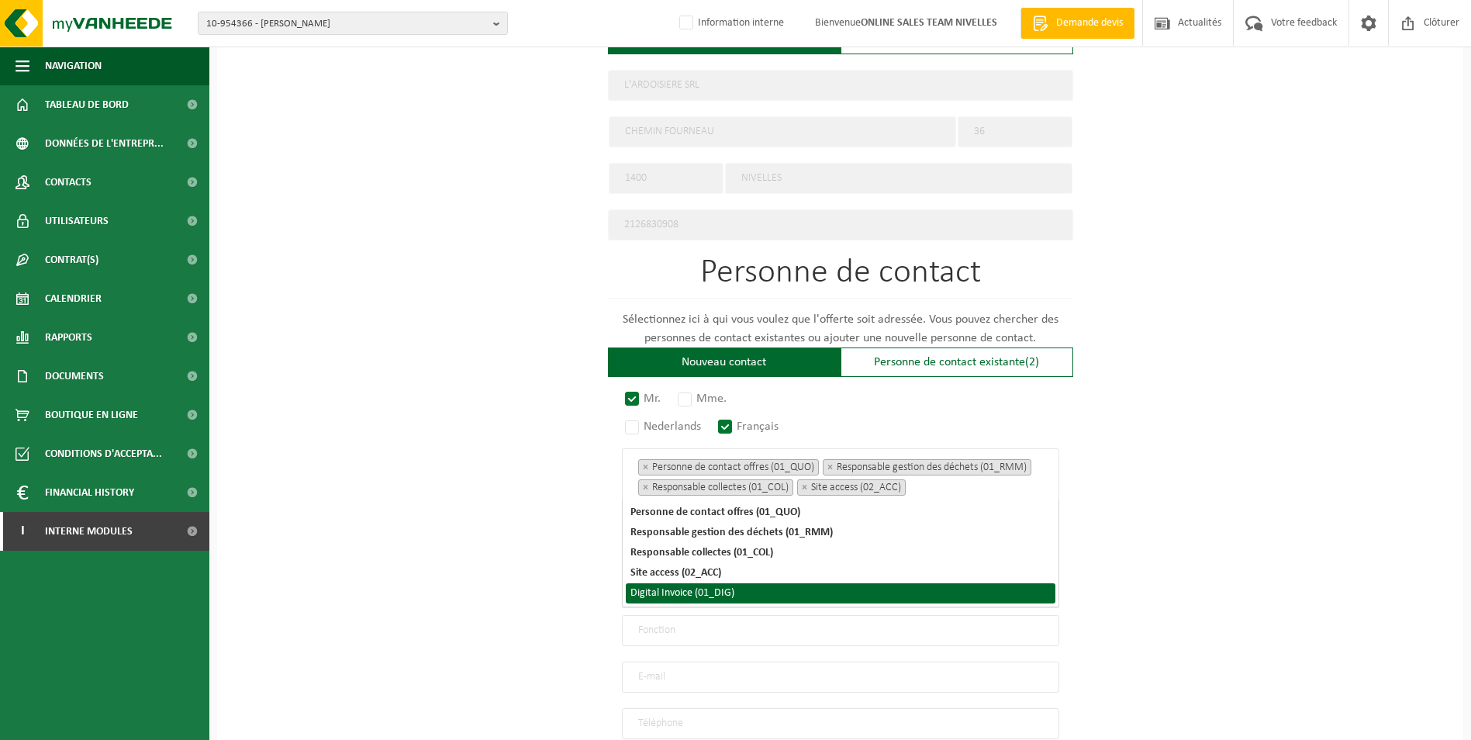
drag, startPoint x: 718, startPoint y: 591, endPoint x: 768, endPoint y: 591, distance: 50.4
click at [718, 591] on li "Digital Invoice (01_DIG)" at bounding box center [840, 593] width 429 height 20
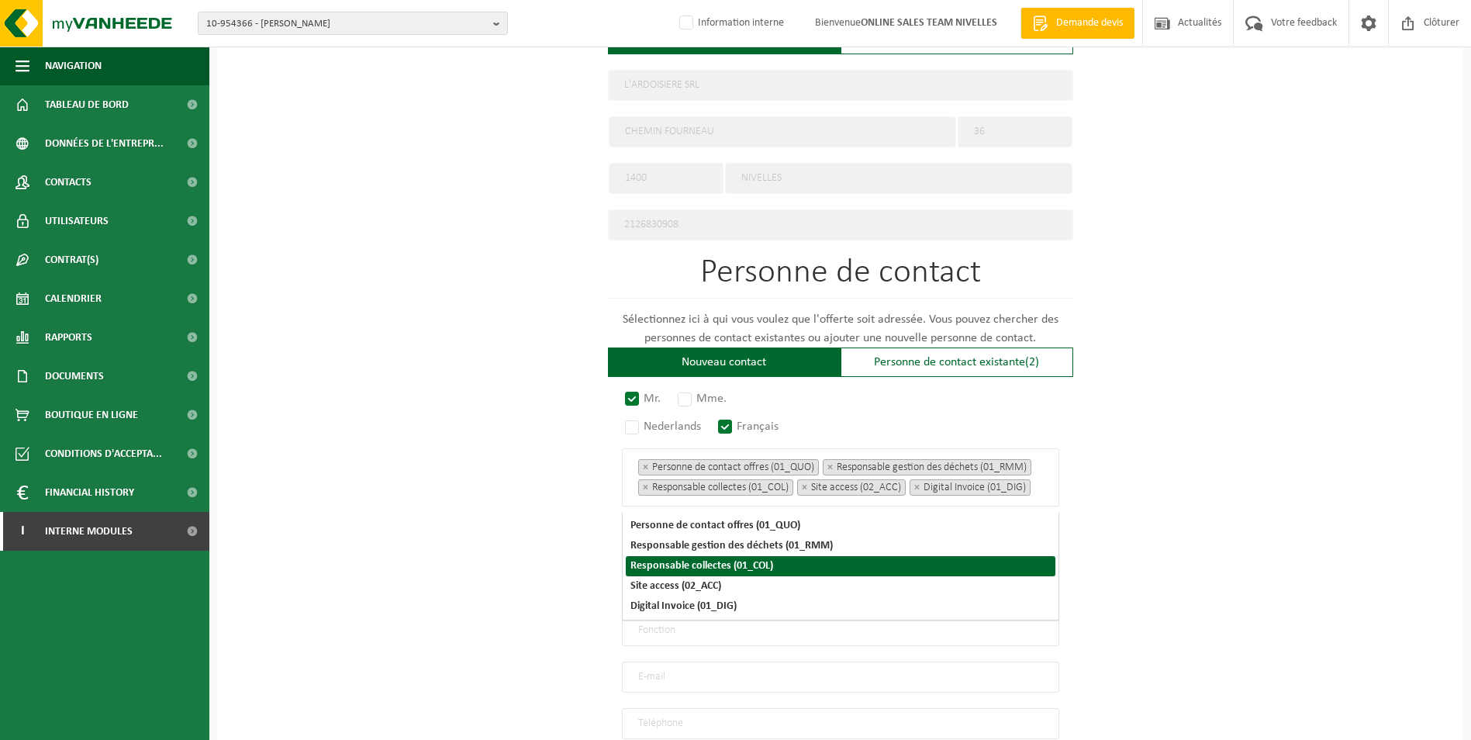
click at [1264, 458] on div "Pour quelle entreprise pouvons-nous rédiger cette offre? Astuce: Si vous rempli…" at bounding box center [840, 156] width 1246 height 1436
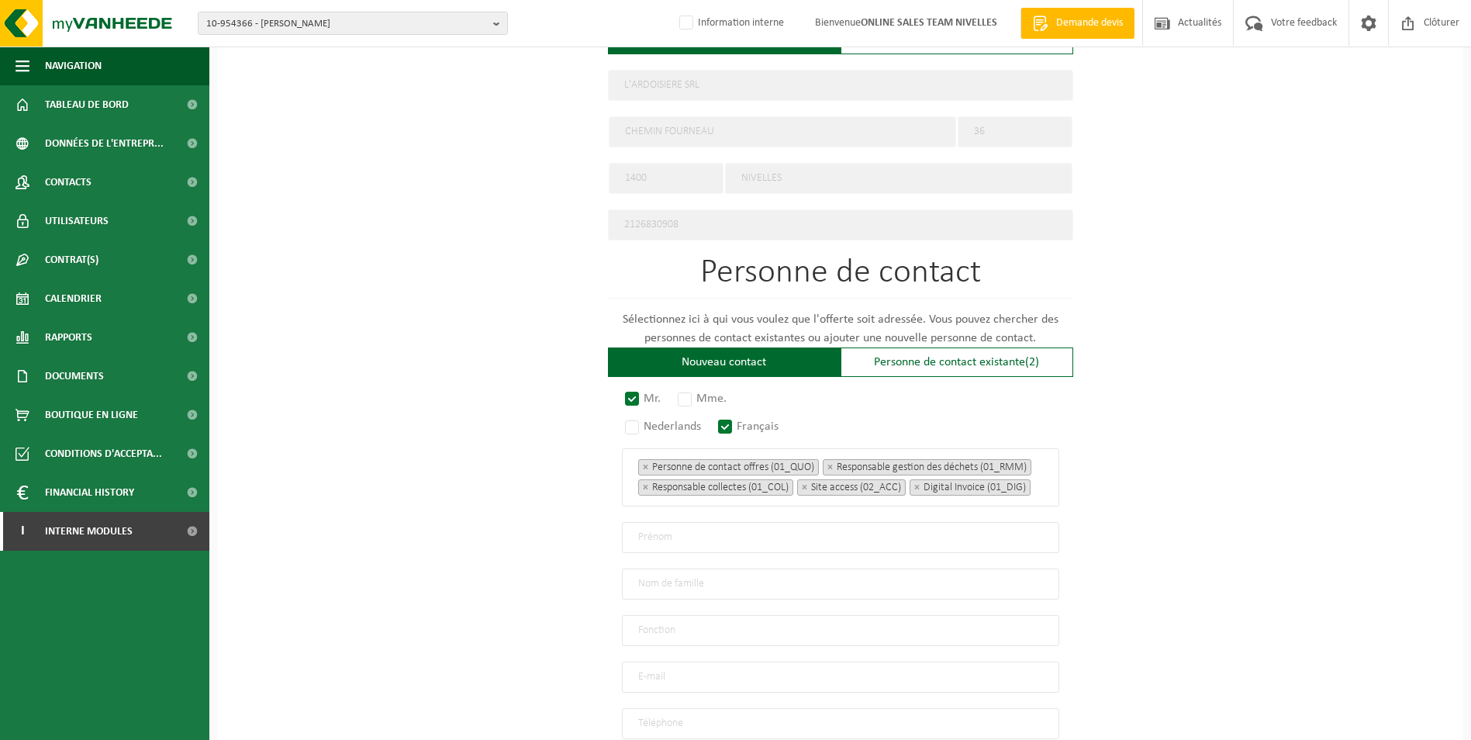
click at [660, 541] on input "text" at bounding box center [840, 537] width 437 height 31
type input "Jean-Michel"
type input "Riguelle"
type input "Directeur"
type input "ardoisiere@skynet.be"
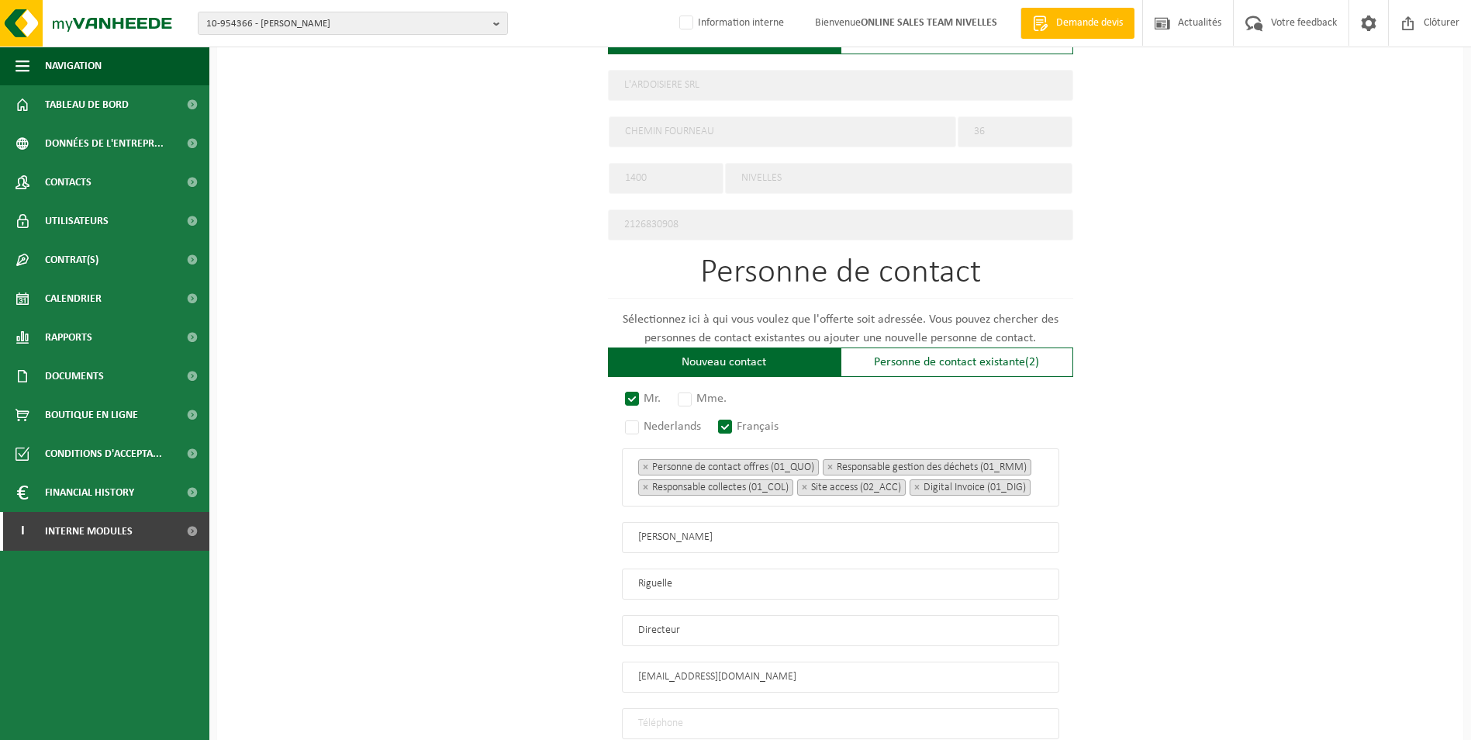
scroll to position [699, 0]
type input "+32 495 28 84 24"
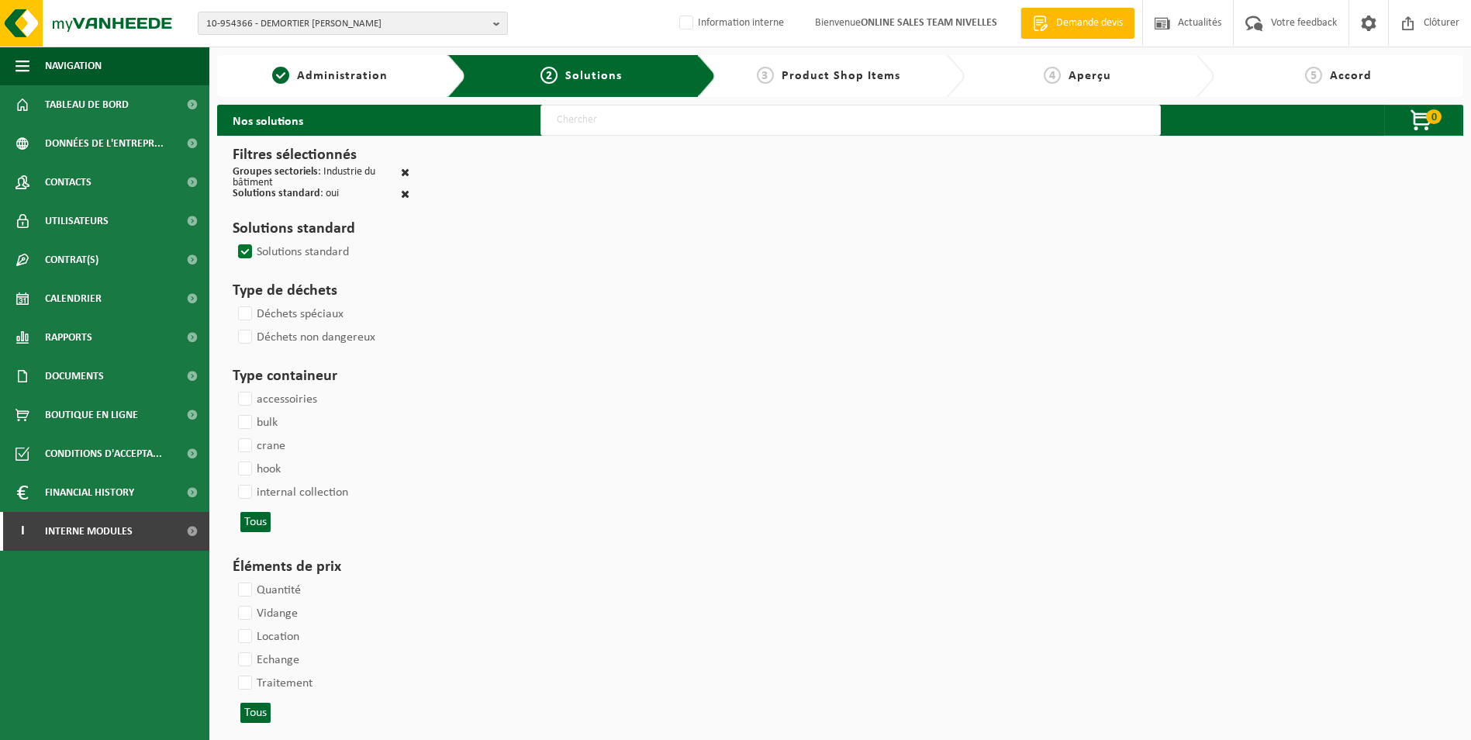
click at [780, 129] on input "text" at bounding box center [850, 120] width 620 height 31
type input "000052"
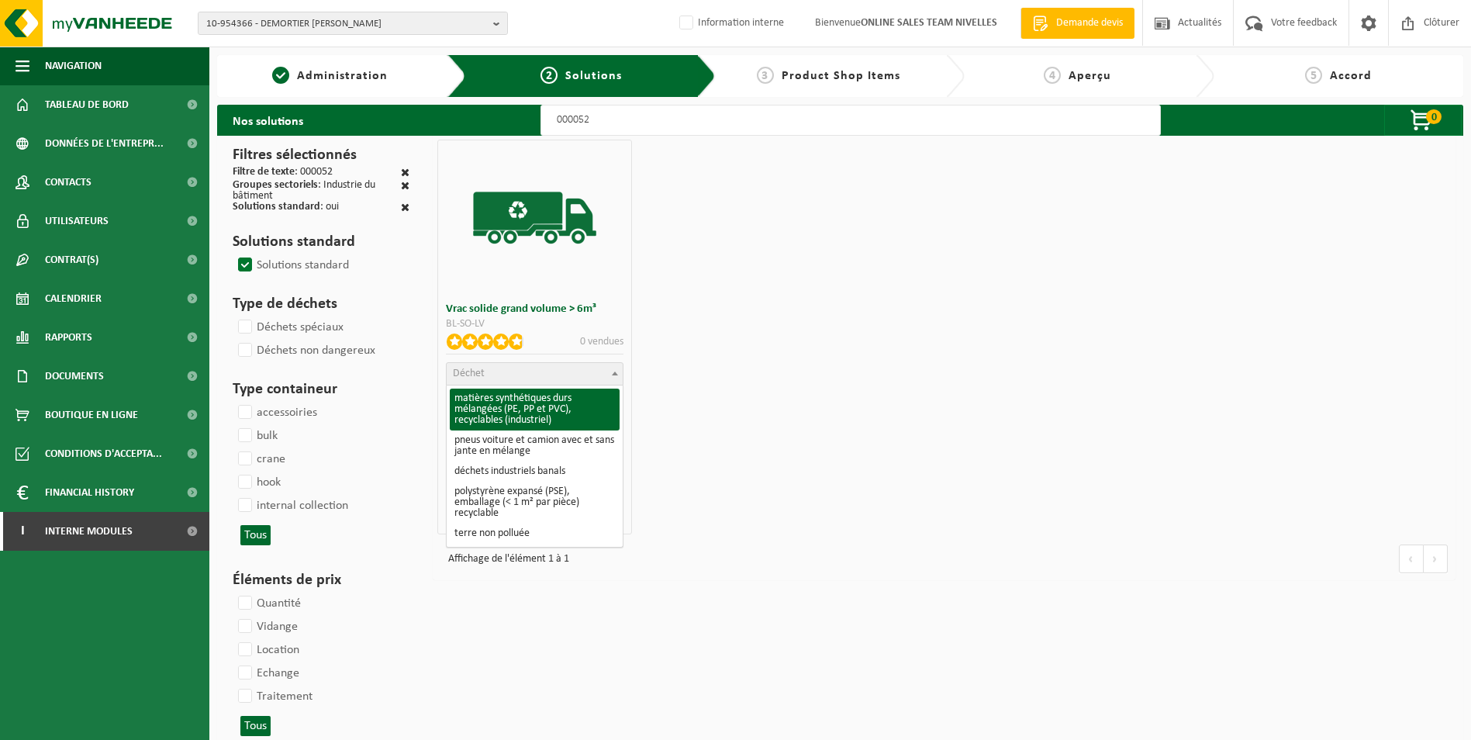
click at [498, 374] on span "Déchet" at bounding box center [535, 374] width 176 height 22
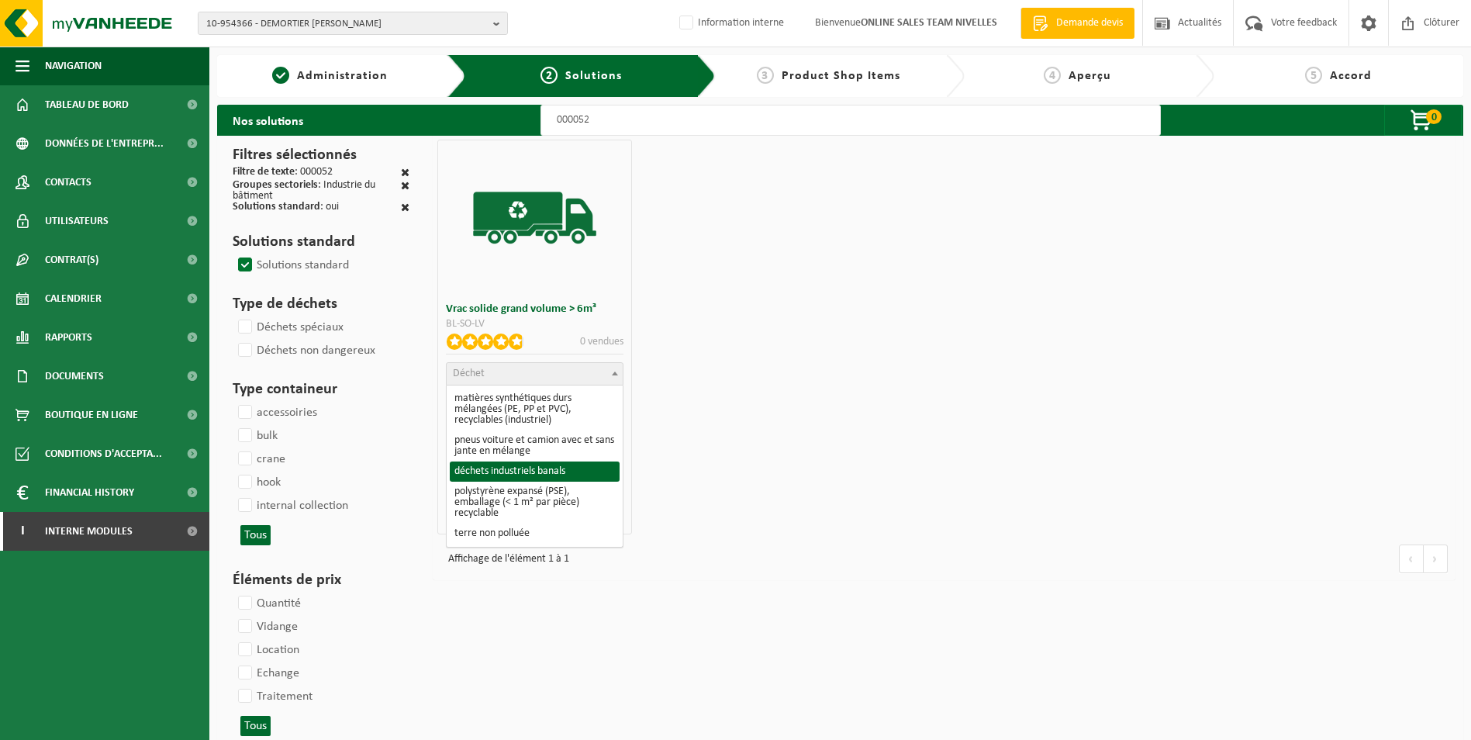
select select "8"
select select
select select "47"
select select "25"
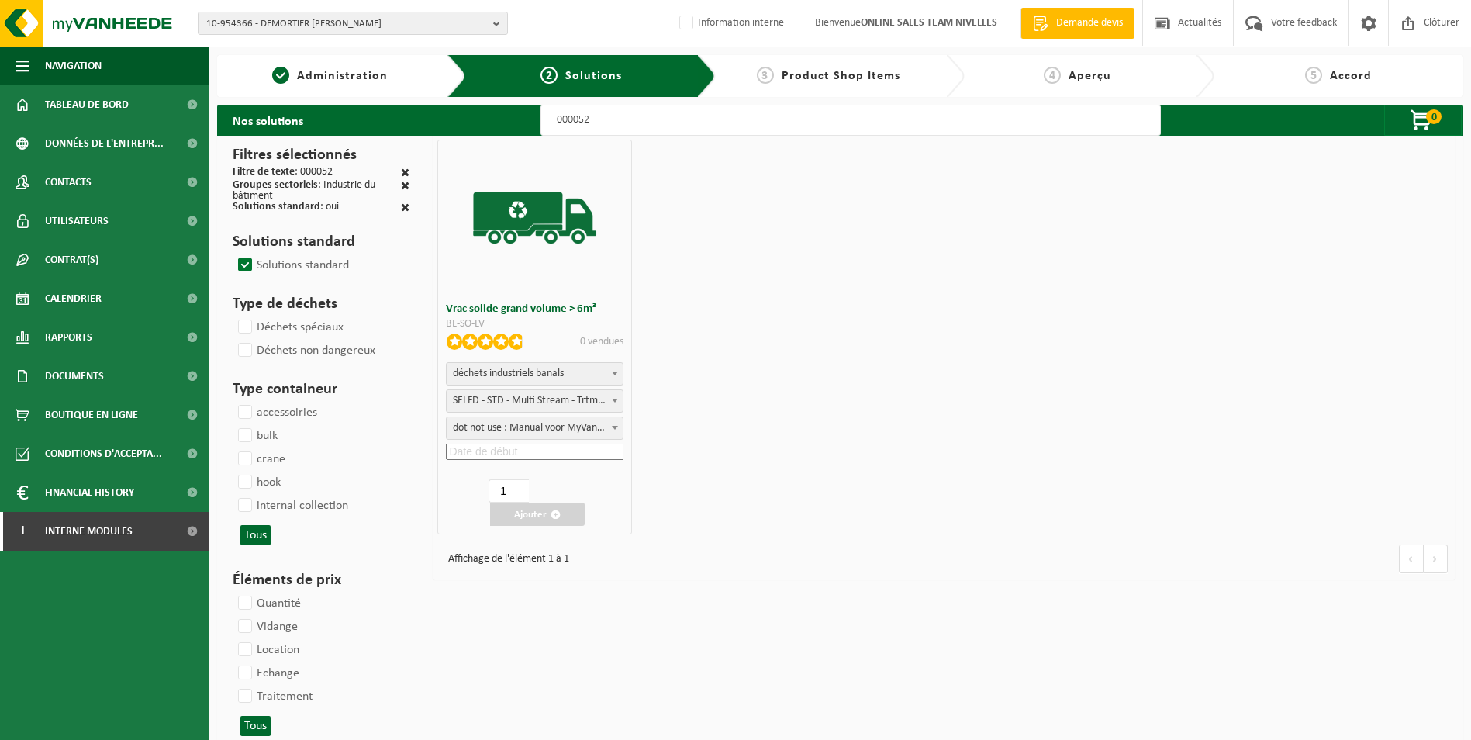
click at [523, 455] on input at bounding box center [535, 451] width 178 height 16
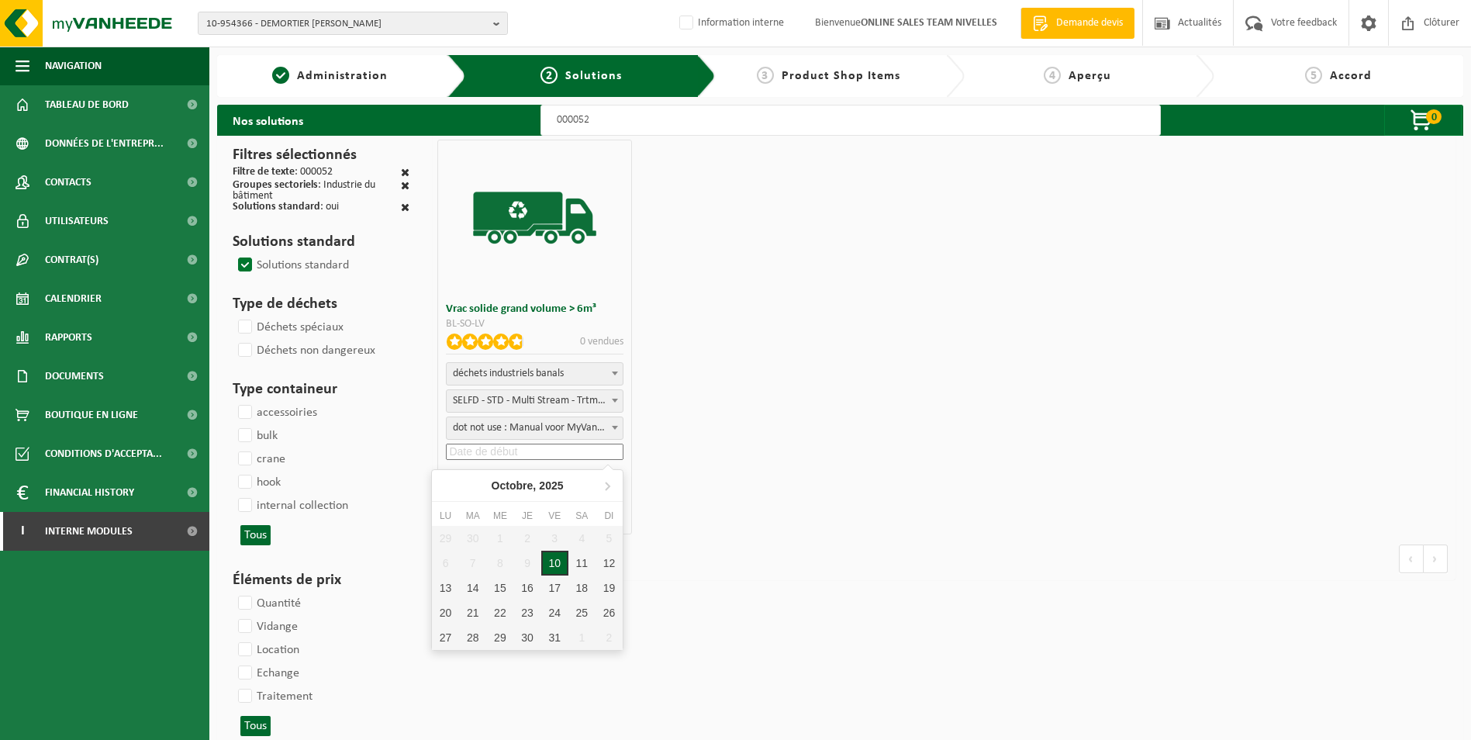
click at [560, 565] on div "10" at bounding box center [554, 562] width 27 height 25
type input "[DATE]"
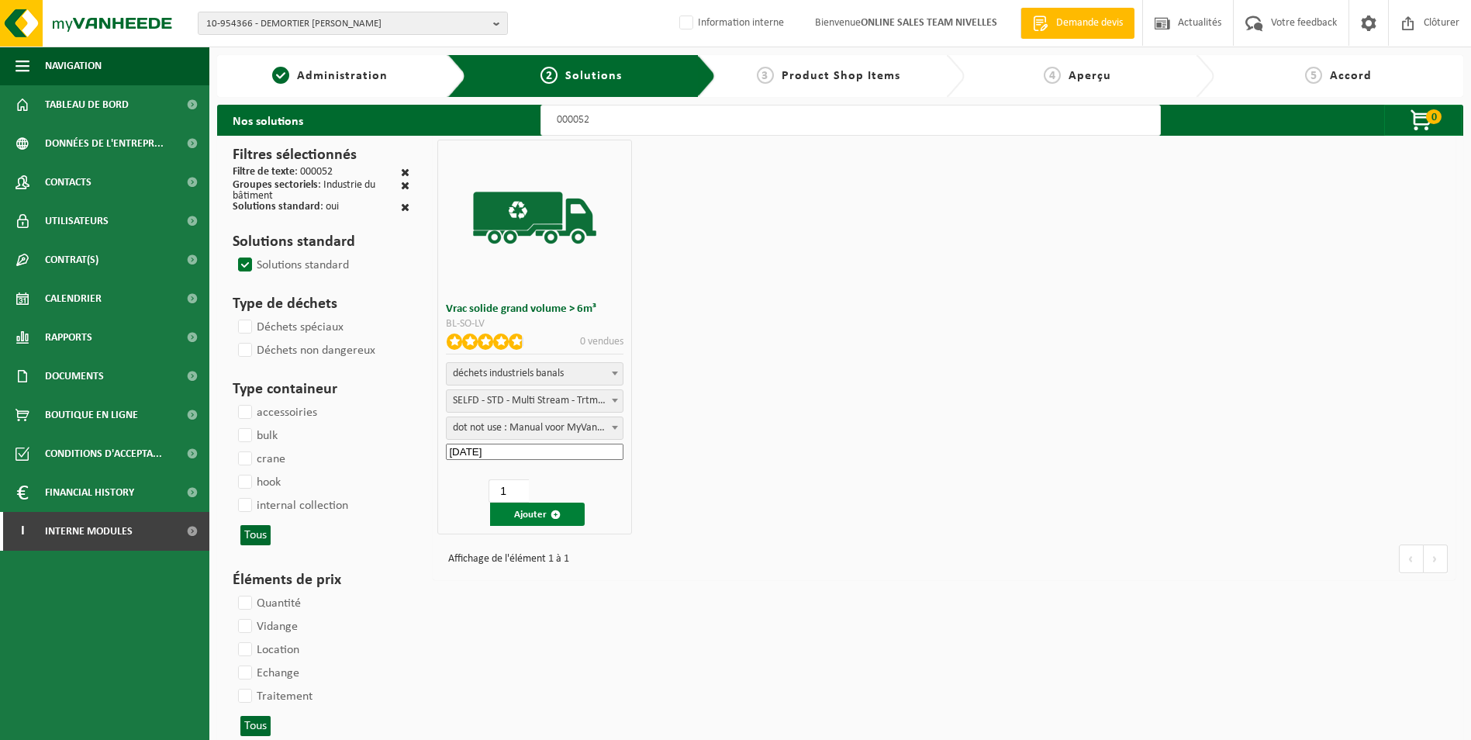
click at [537, 519] on button "Ajouter" at bounding box center [537, 513] width 95 height 23
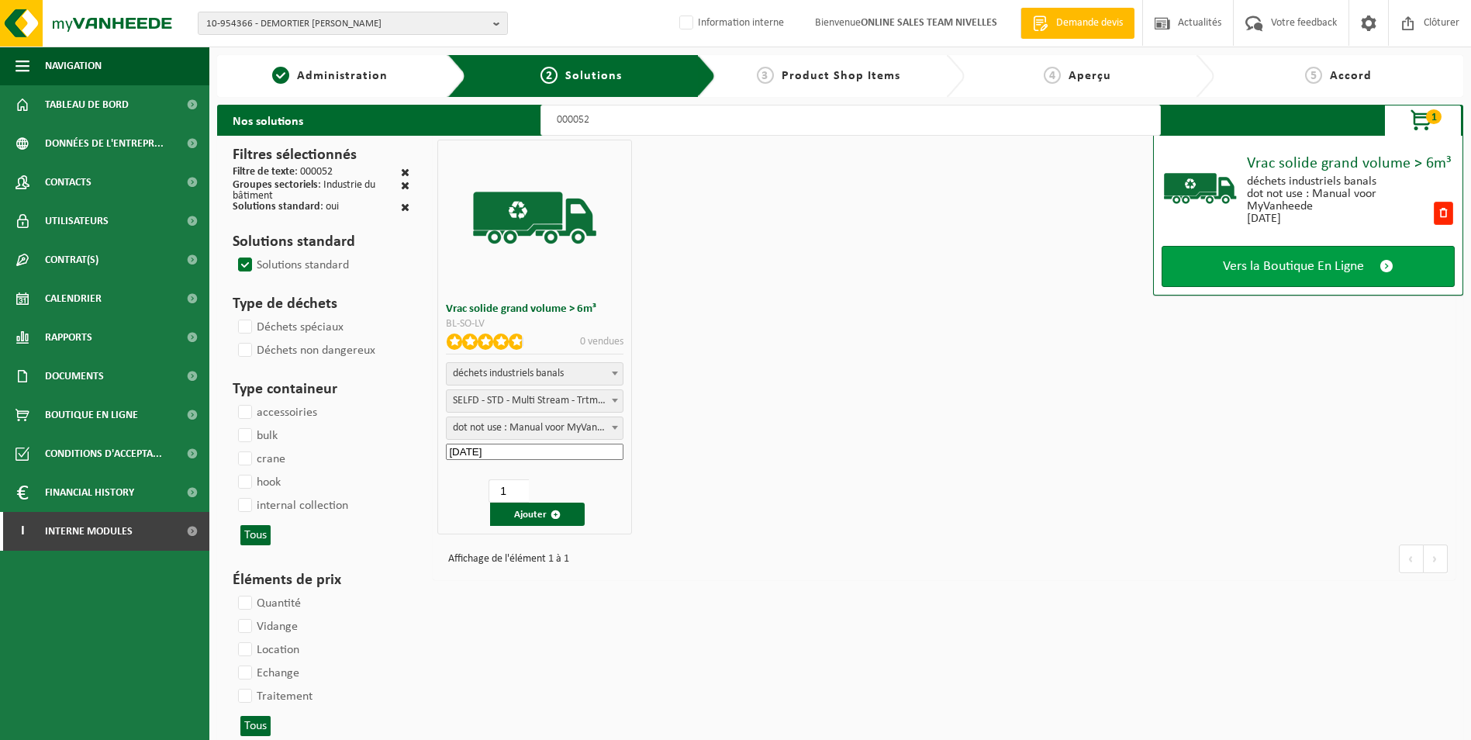
click at [1259, 271] on span "Vers la Boutique En Ligne" at bounding box center [1293, 266] width 141 height 16
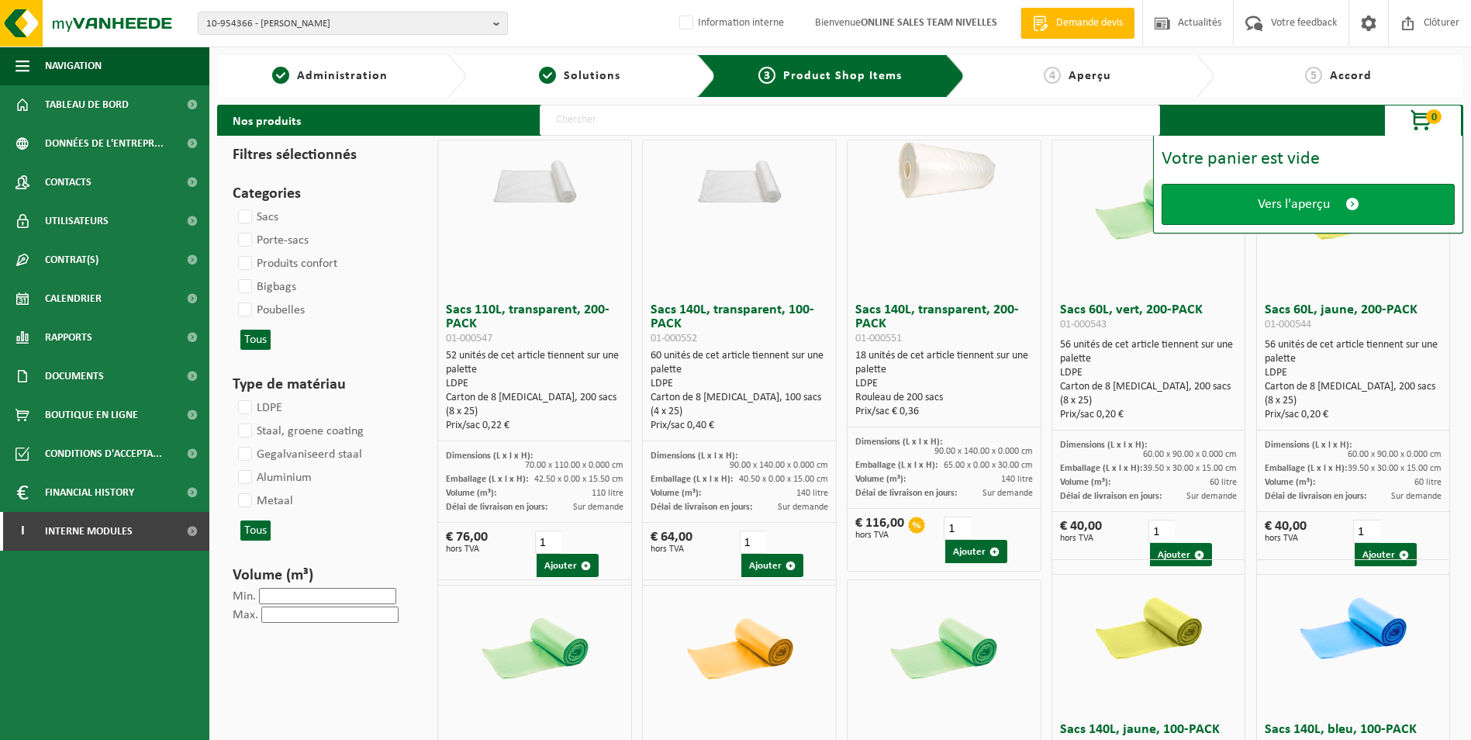
click at [1262, 223] on link "Vers l'aperçu" at bounding box center [1307, 204] width 293 height 41
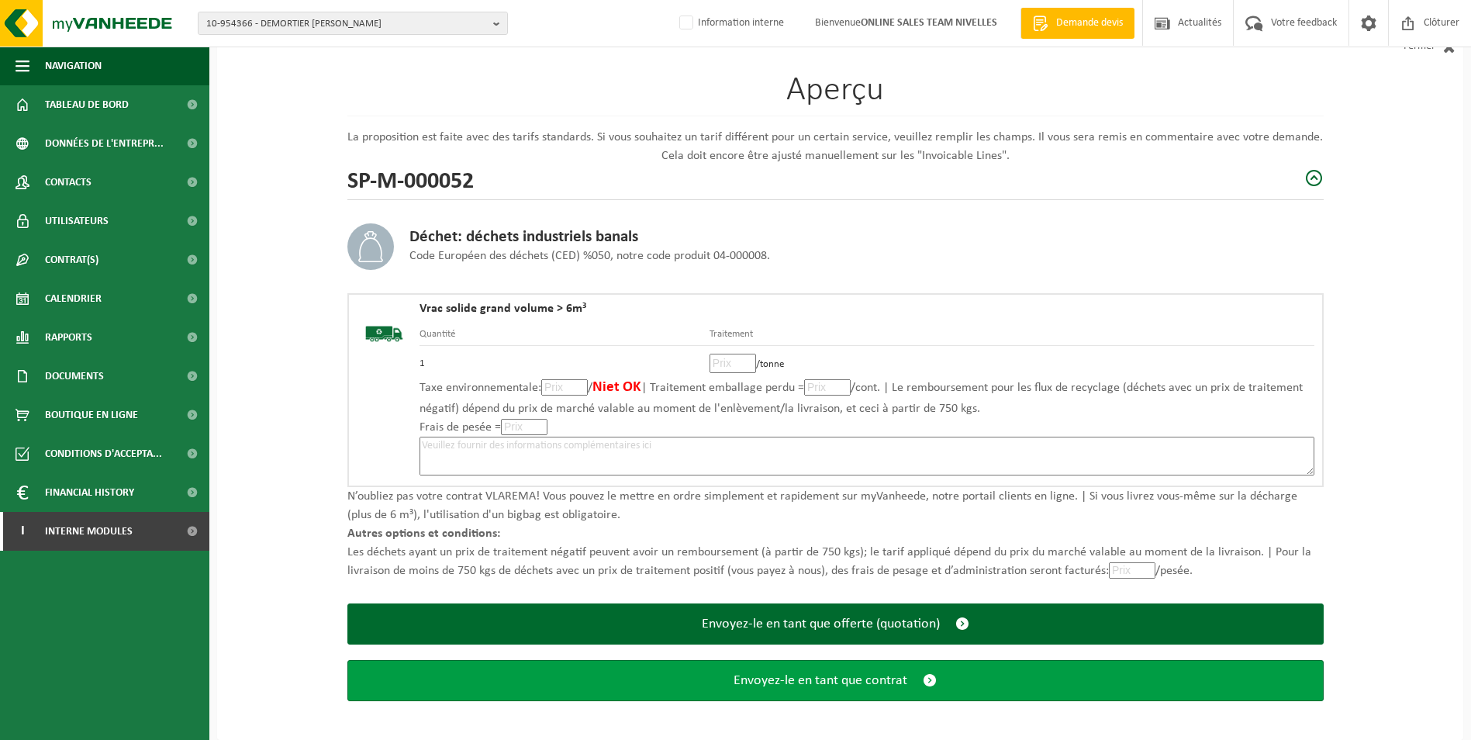
scroll to position [108, 0]
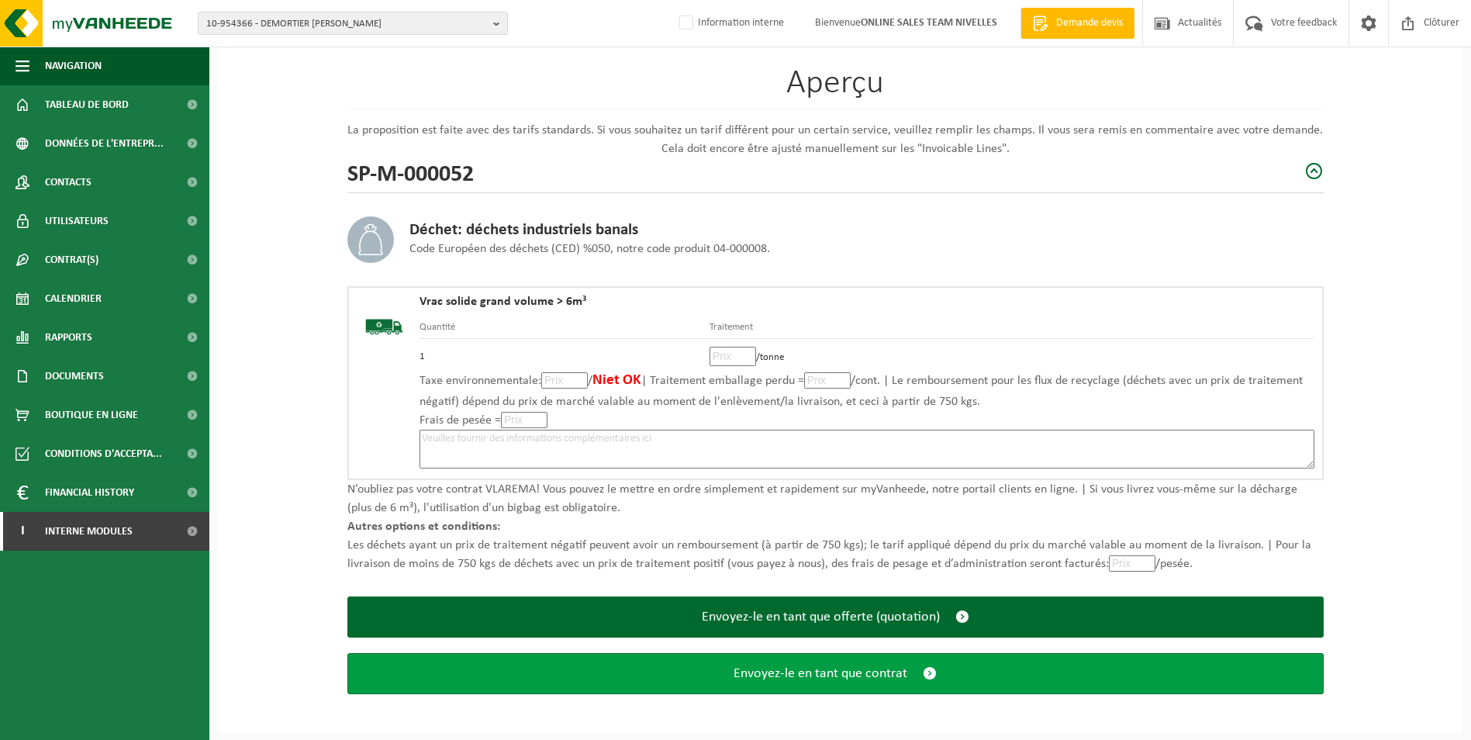
click at [831, 673] on span "Envoyez-le en tant que contrat" at bounding box center [820, 673] width 174 height 16
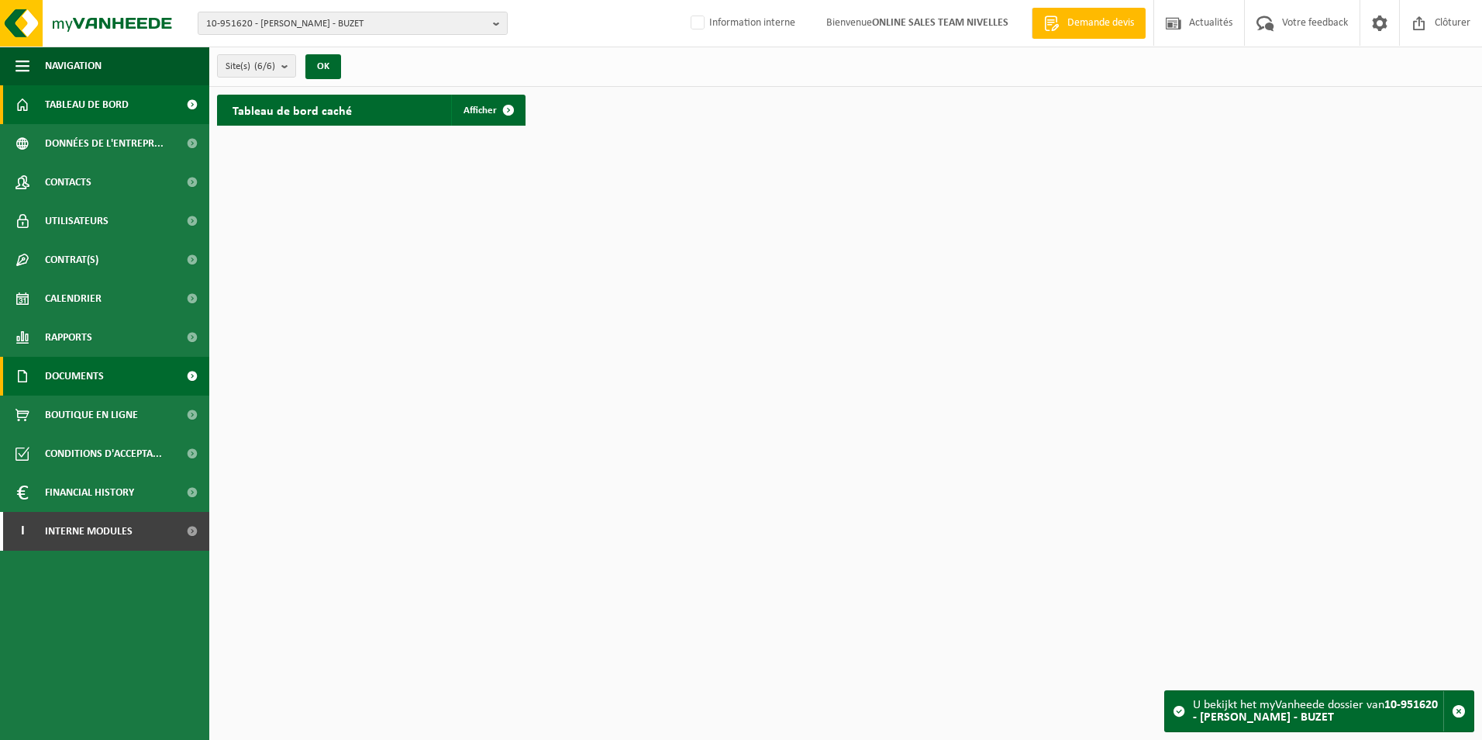
click at [78, 371] on span "Documents" at bounding box center [74, 376] width 59 height 39
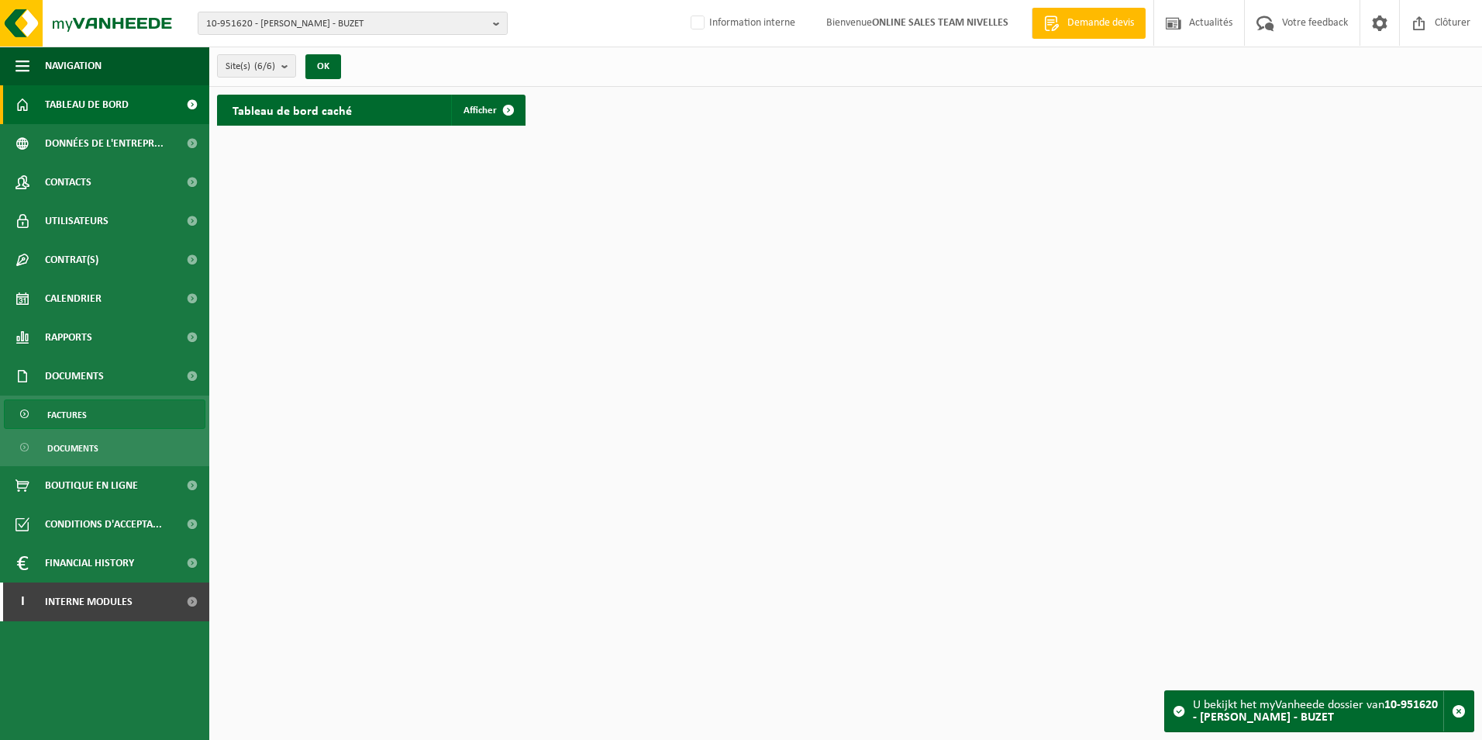
click at [76, 413] on span "Factures" at bounding box center [67, 414] width 40 height 29
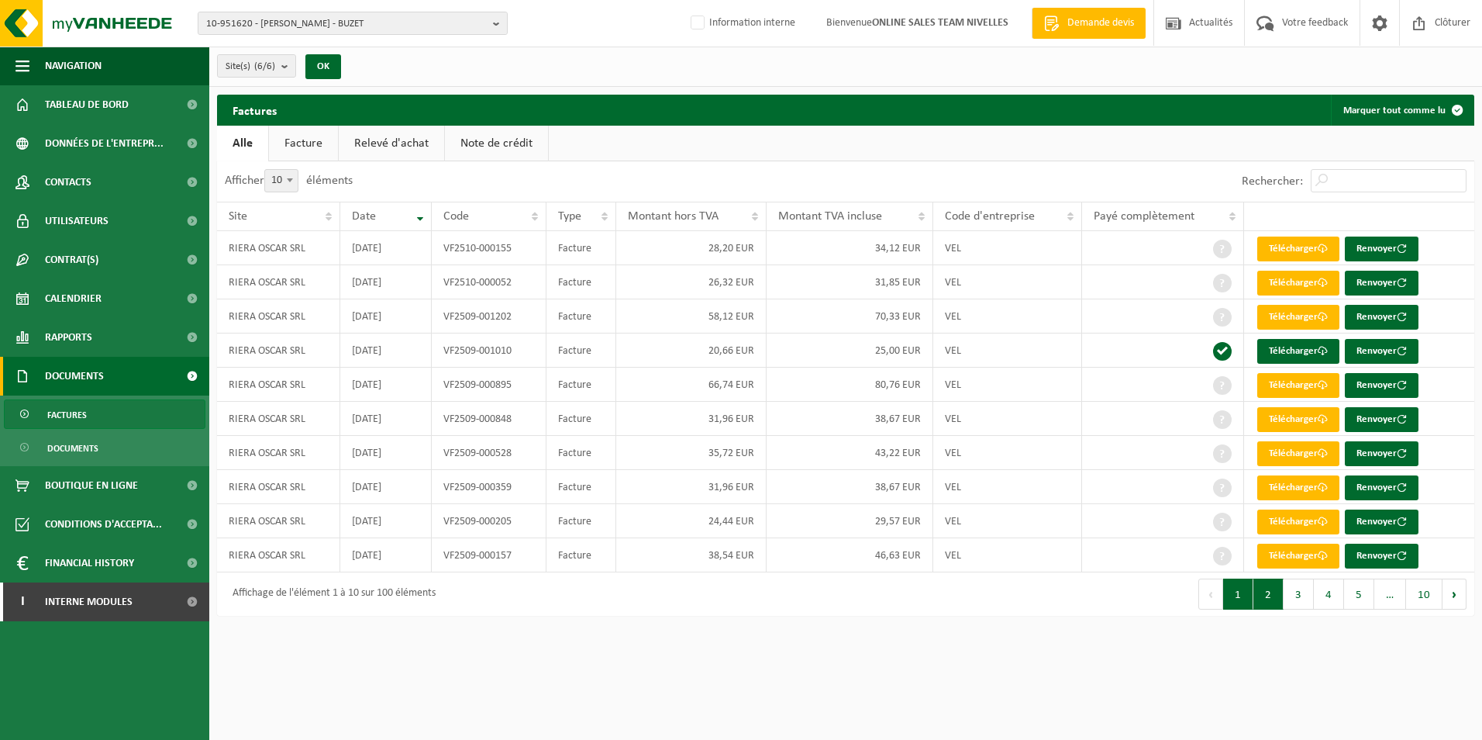
click at [1261, 588] on button "2" at bounding box center [1269, 593] width 30 height 31
click at [1292, 591] on button "3" at bounding box center [1299, 593] width 30 height 31
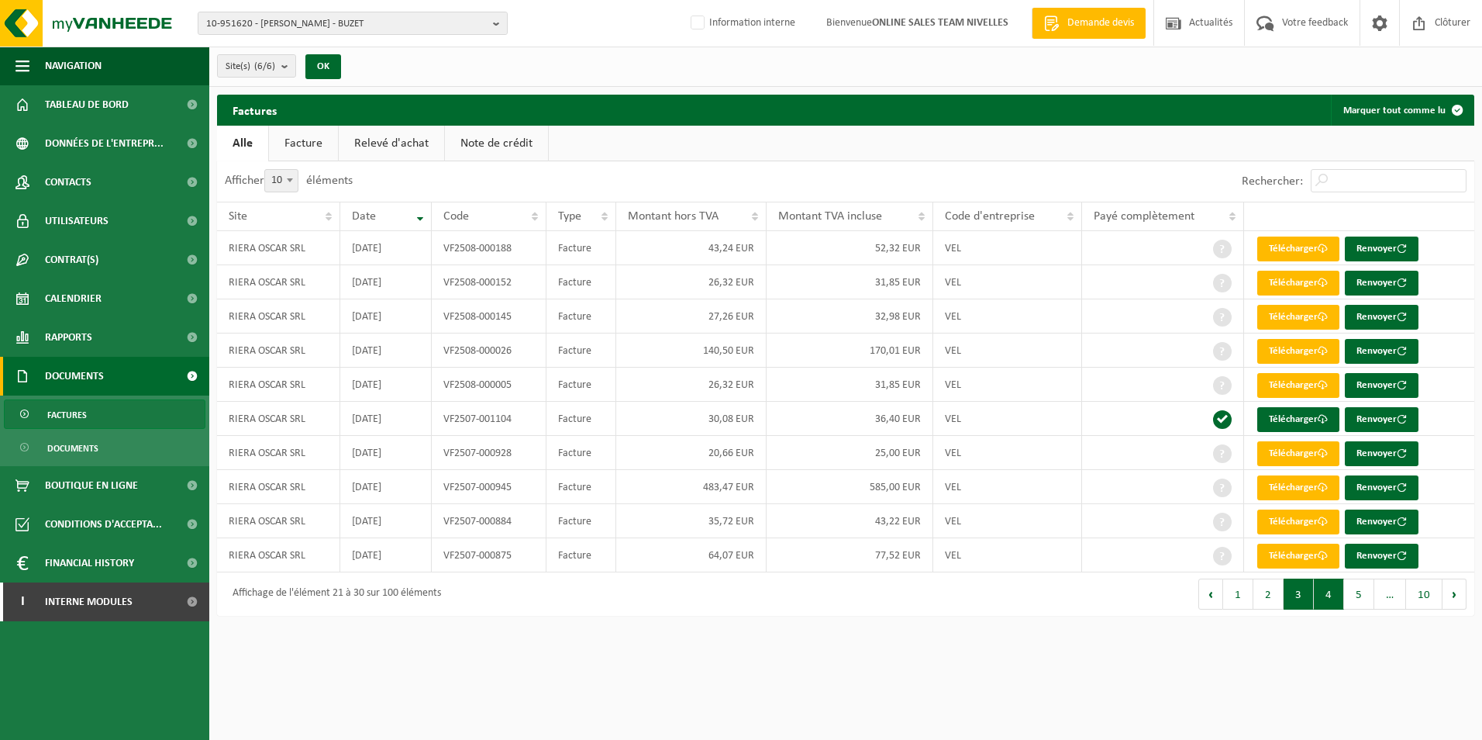
click at [1332, 595] on button "4" at bounding box center [1329, 593] width 30 height 31
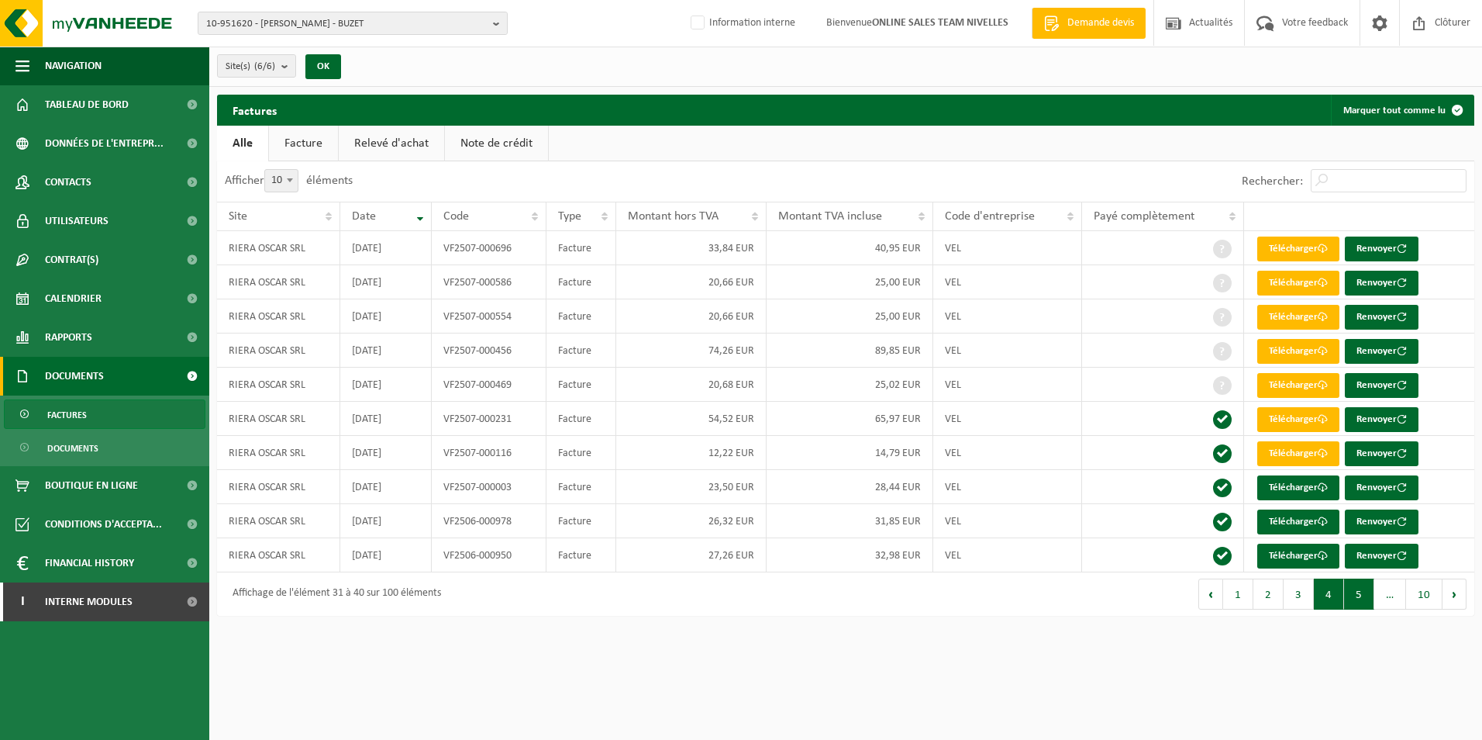
click at [1357, 594] on button "5" at bounding box center [1359, 593] width 30 height 31
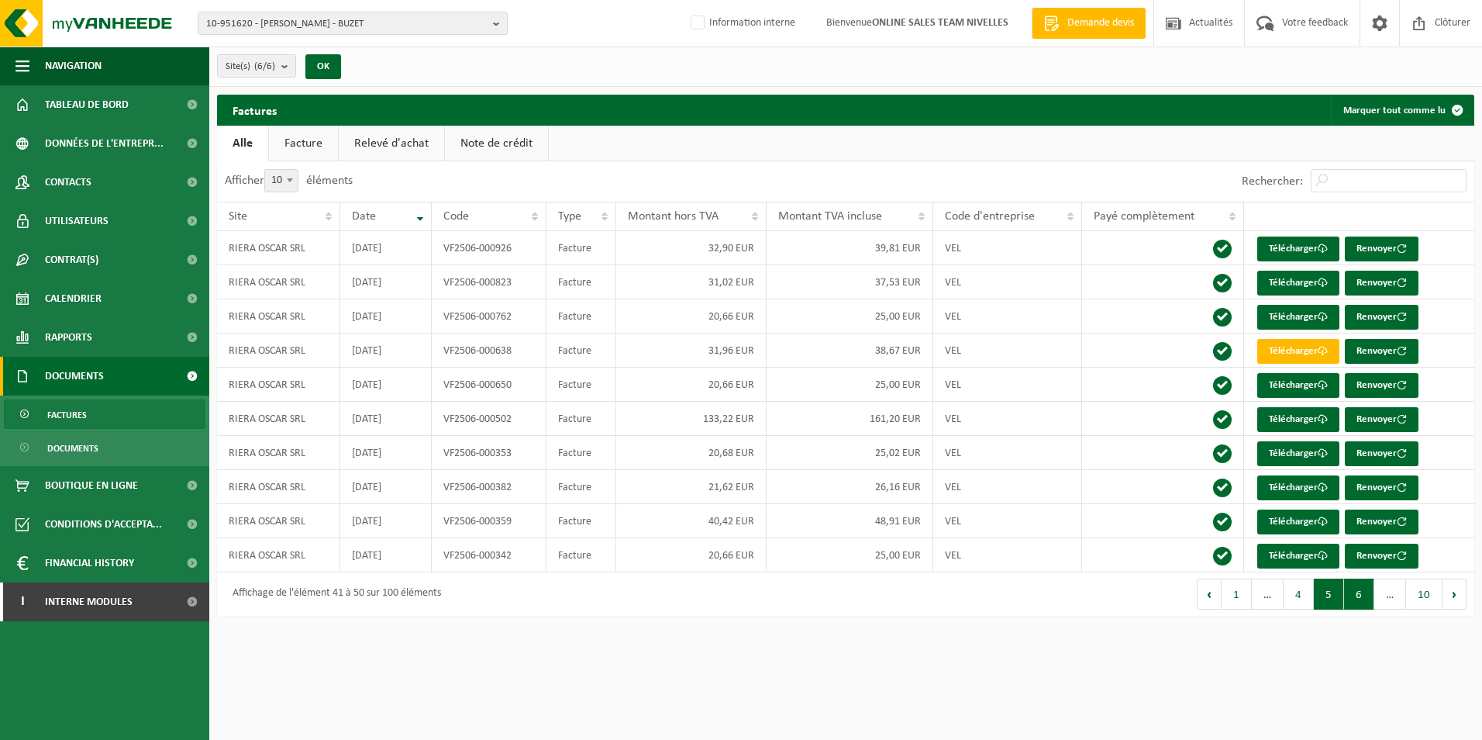
click at [1367, 599] on button "6" at bounding box center [1359, 593] width 30 height 31
click at [81, 176] on span "Contacts" at bounding box center [68, 182] width 47 height 39
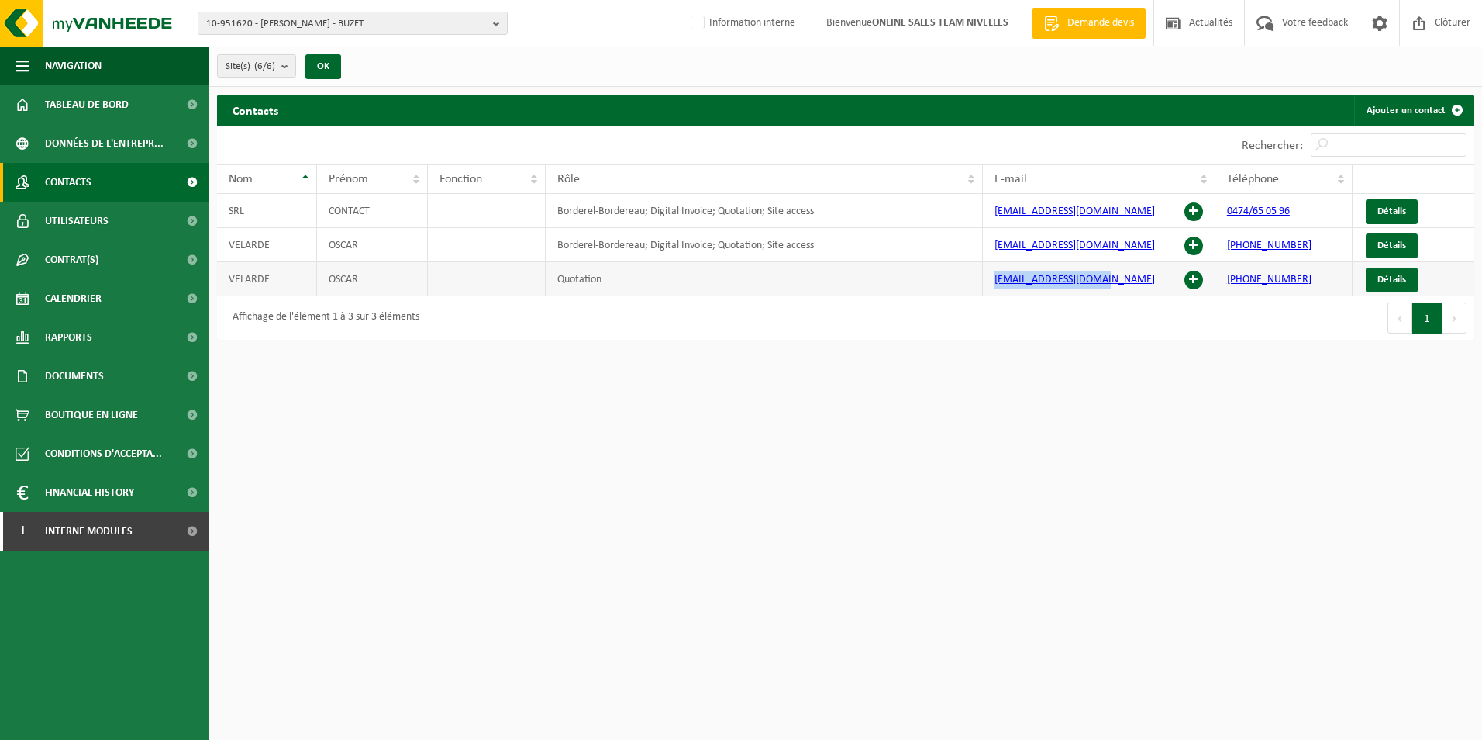
drag, startPoint x: 1121, startPoint y: 278, endPoint x: 994, endPoint y: 278, distance: 127.1
click at [994, 278] on td "[EMAIL_ADDRESS][DOMAIN_NAME]" at bounding box center [1099, 279] width 232 height 34
copy link "[EMAIL_ADDRESS][DOMAIN_NAME]"
